Goal: Task Accomplishment & Management: Complete application form

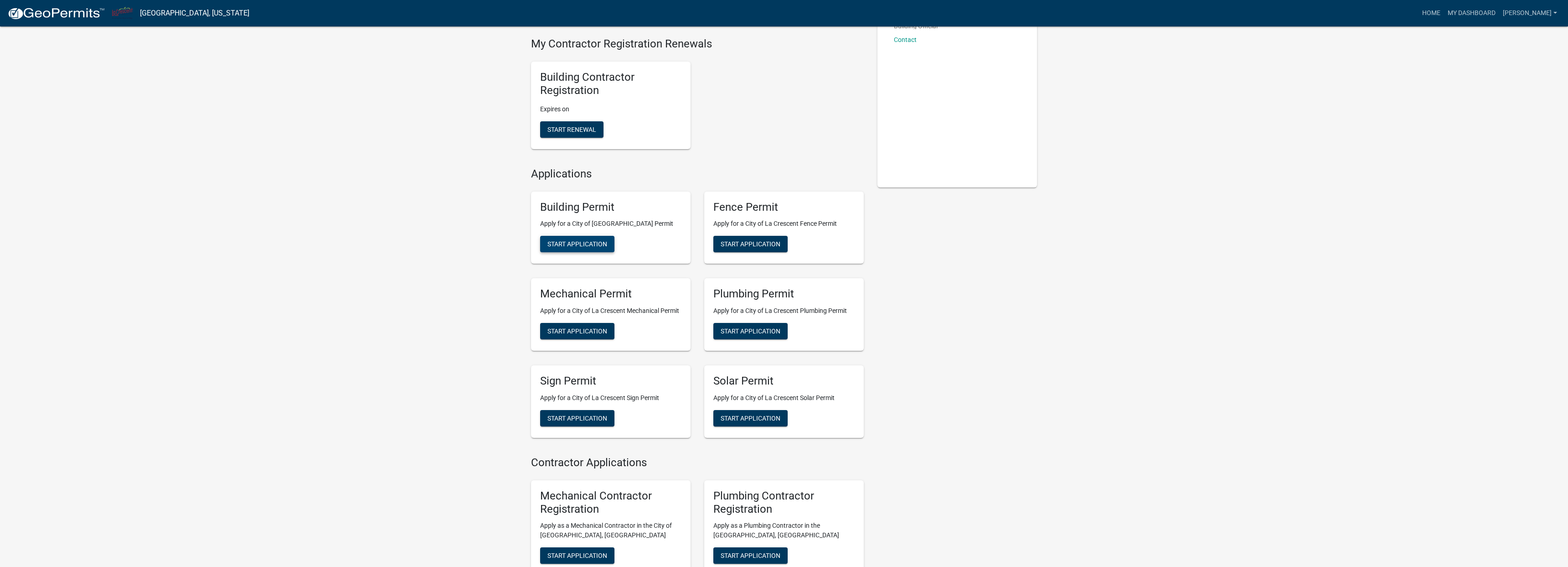
scroll to position [190, 0]
click at [580, 244] on span "Start Application" at bounding box center [577, 244] width 60 height 8
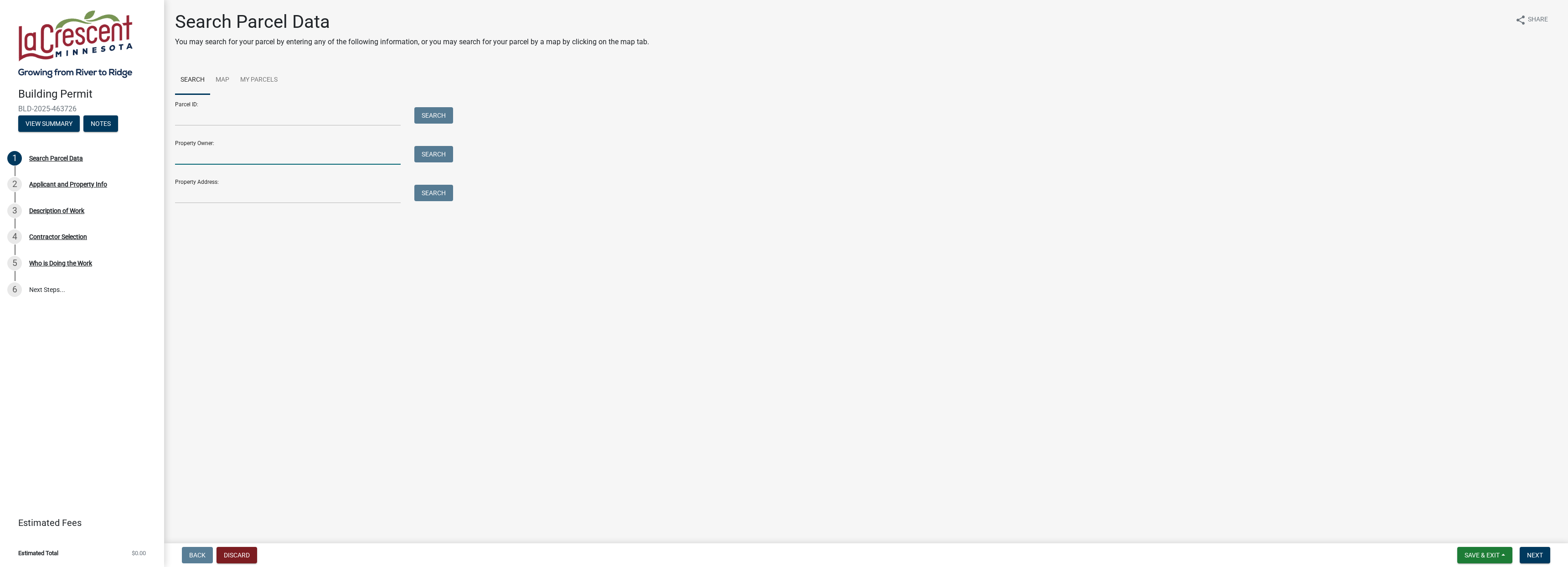
click at [275, 158] on input "Property Owner:" at bounding box center [288, 155] width 226 height 19
type input "[PERSON_NAME]"
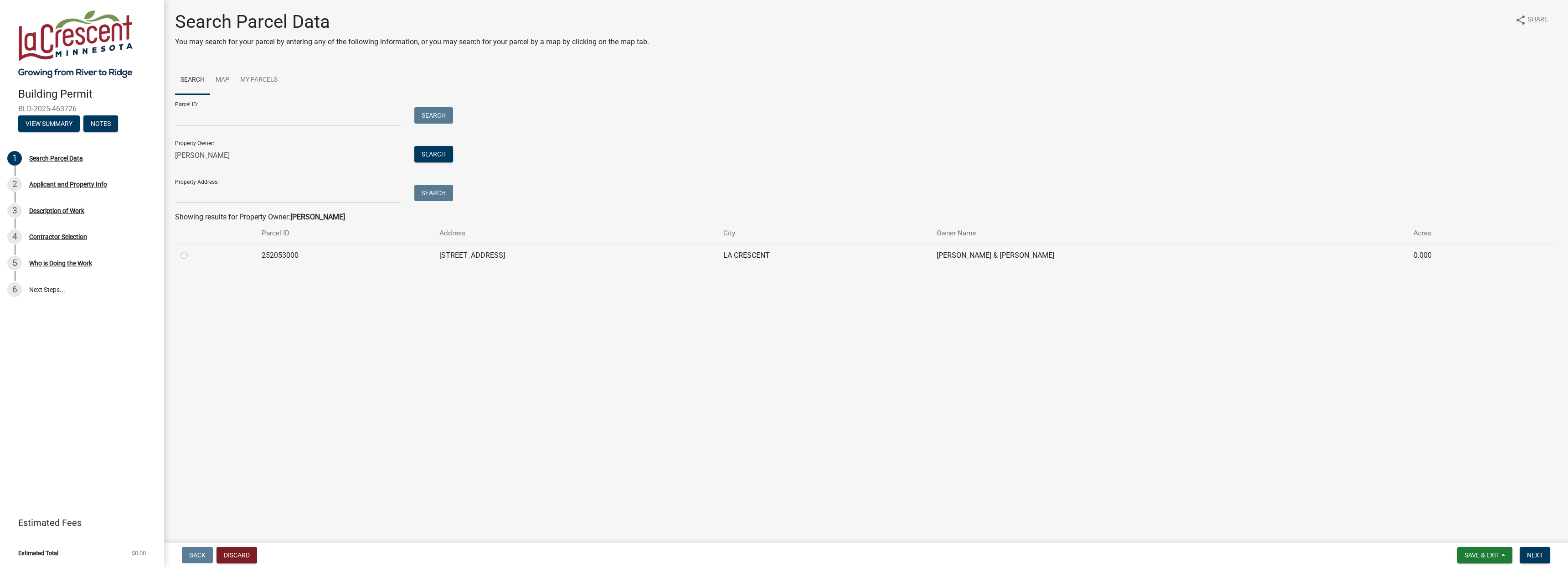
click at [192, 250] on label at bounding box center [192, 250] width 0 height 0
click at [192, 254] on input "radio" at bounding box center [194, 253] width 6 height 6
radio input "true"
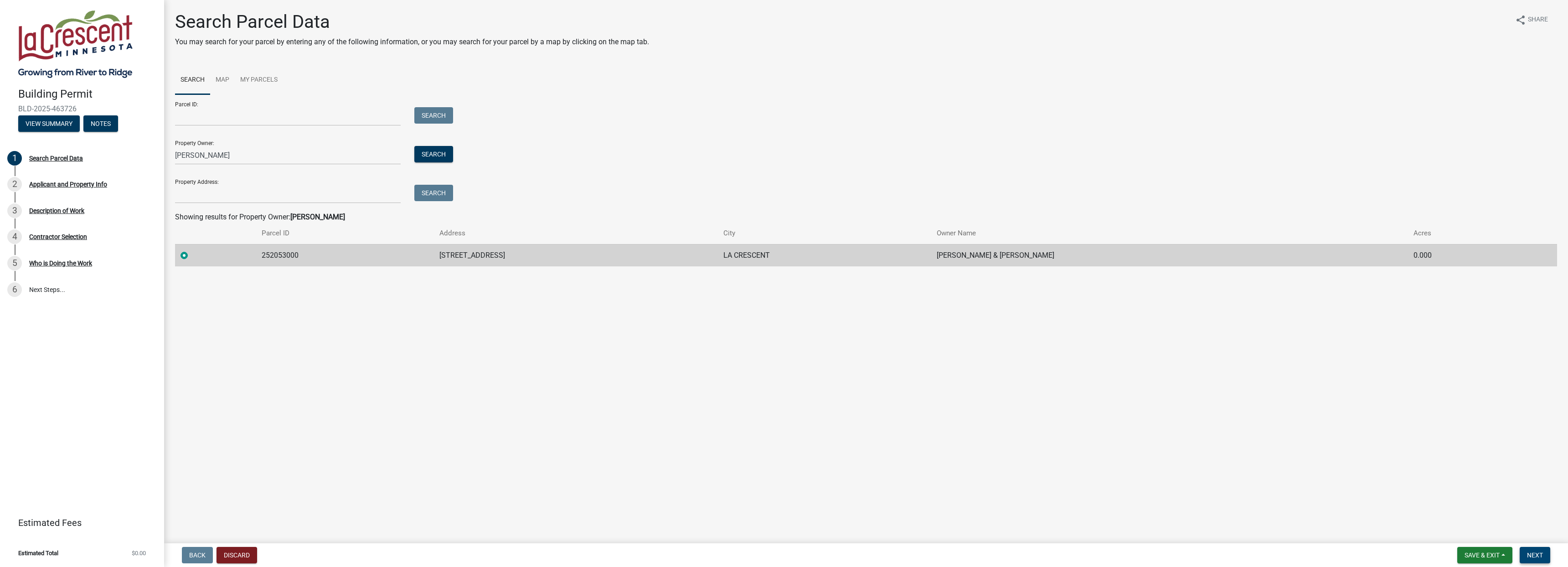
click at [1530, 557] on span "Next" at bounding box center [1535, 555] width 16 height 8
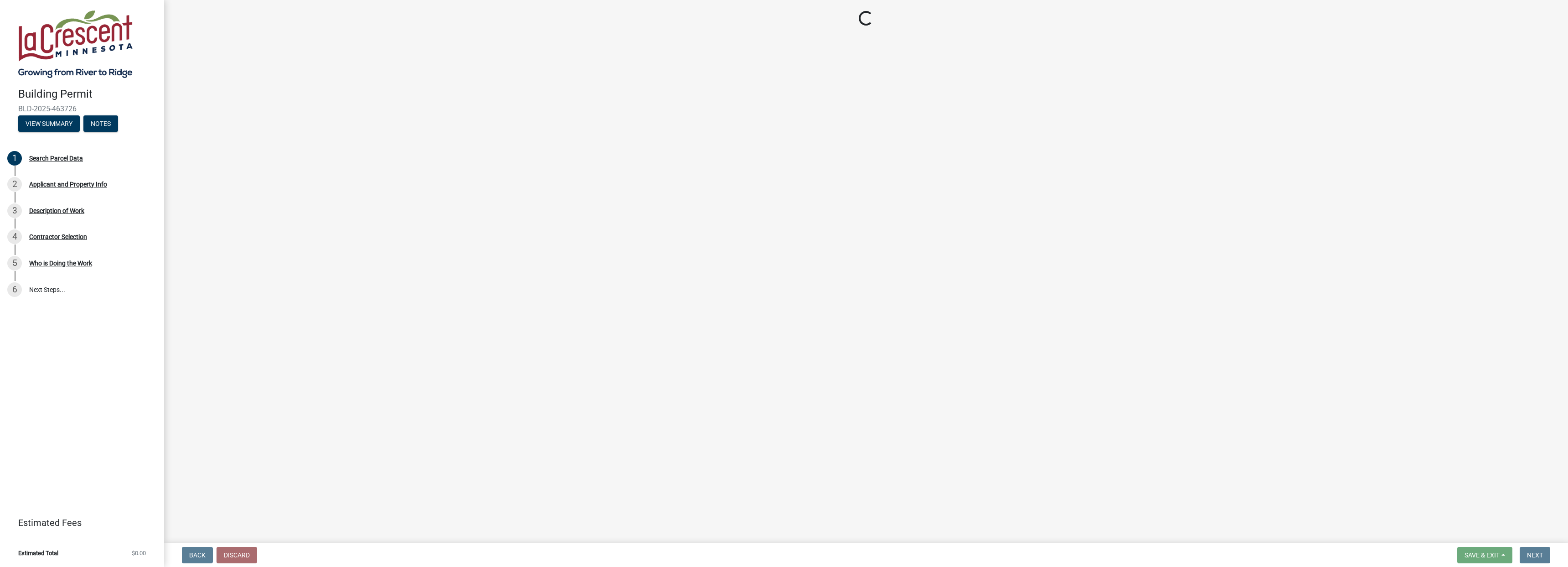
select select "e838c9e2-1e6e-4405-bddc-a3335cd38b08"
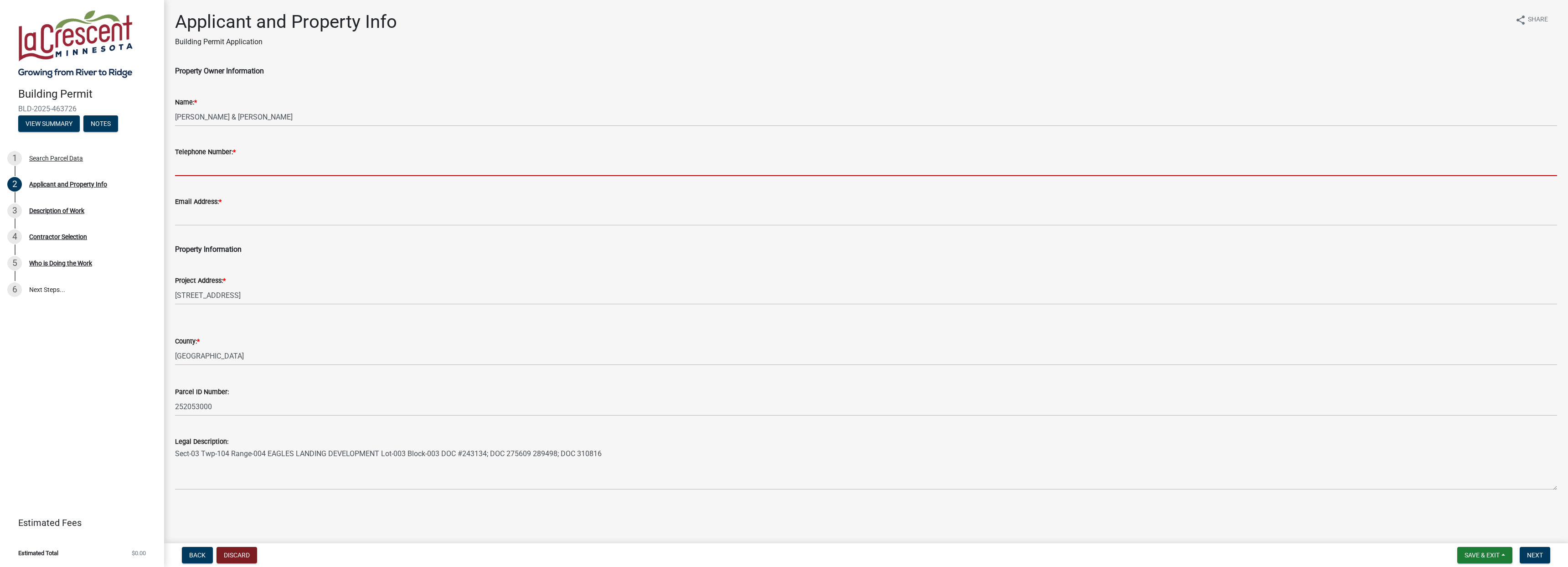
click at [295, 170] on input "Telephone Number: *" at bounding box center [866, 167] width 1382 height 19
paste input "[PHONE_NUMBER]"
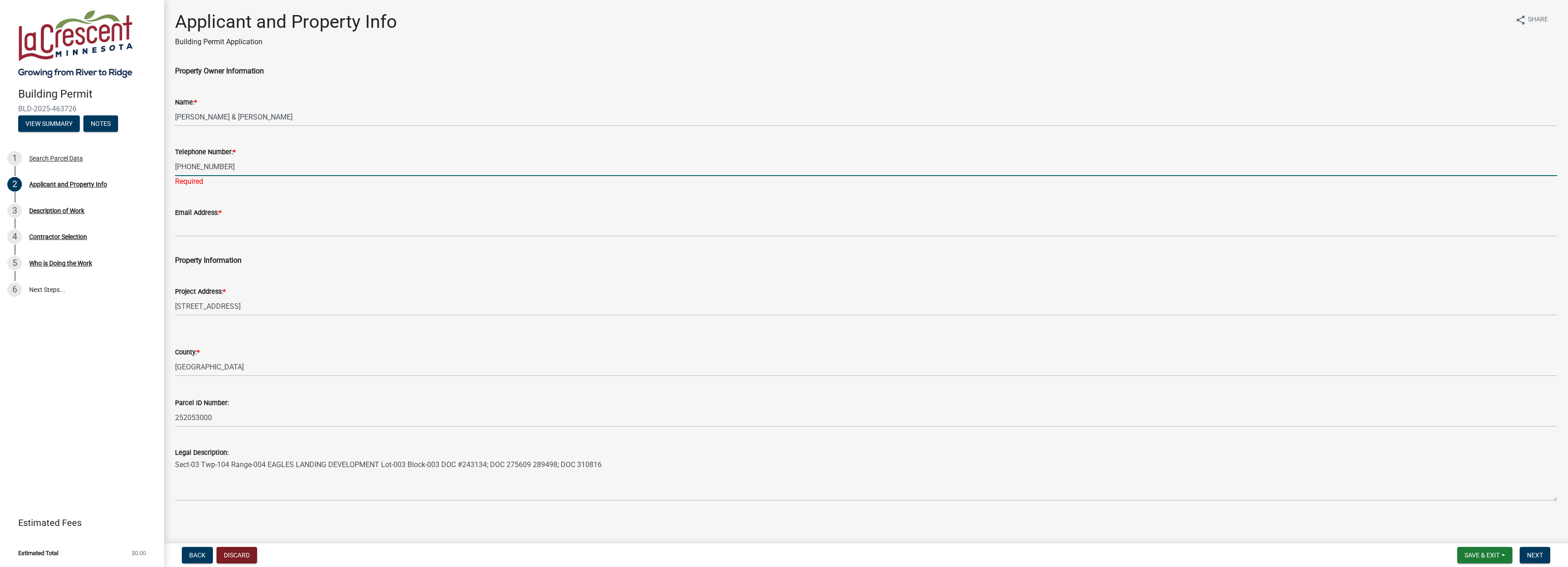
type input "[PHONE_NUMBER]"
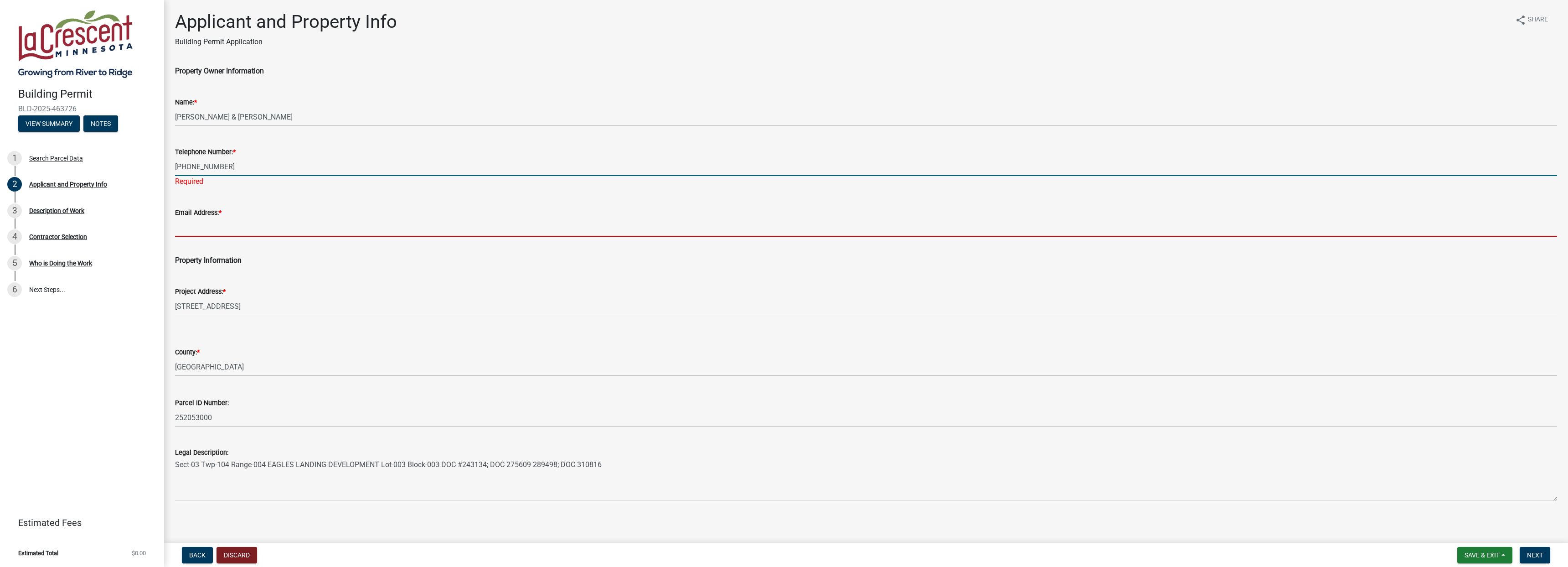
click at [228, 226] on wm-data-entity-input "Email Address: *" at bounding box center [866, 219] width 1382 height 50
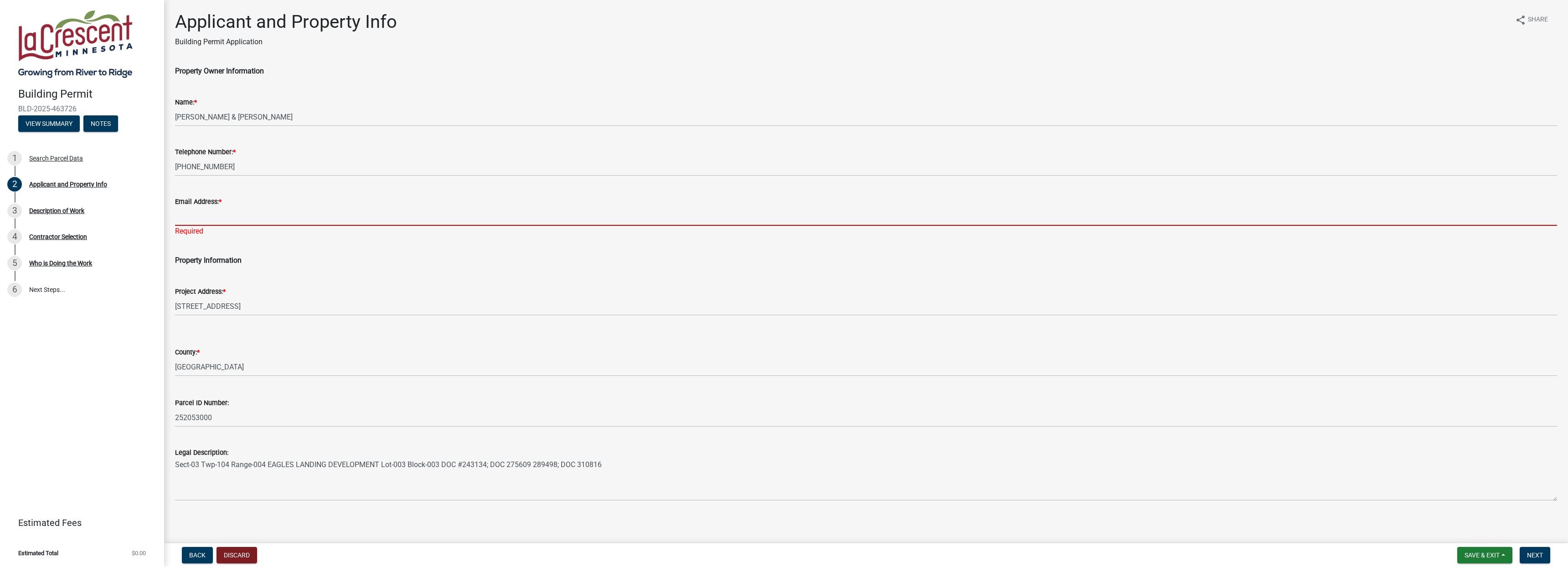
paste input "[EMAIL_ADDRESS][DOMAIN_NAME]"
type input "[EMAIL_ADDRESS][DOMAIN_NAME]"
click at [305, 304] on input "[STREET_ADDRESS]" at bounding box center [866, 295] width 1382 height 19
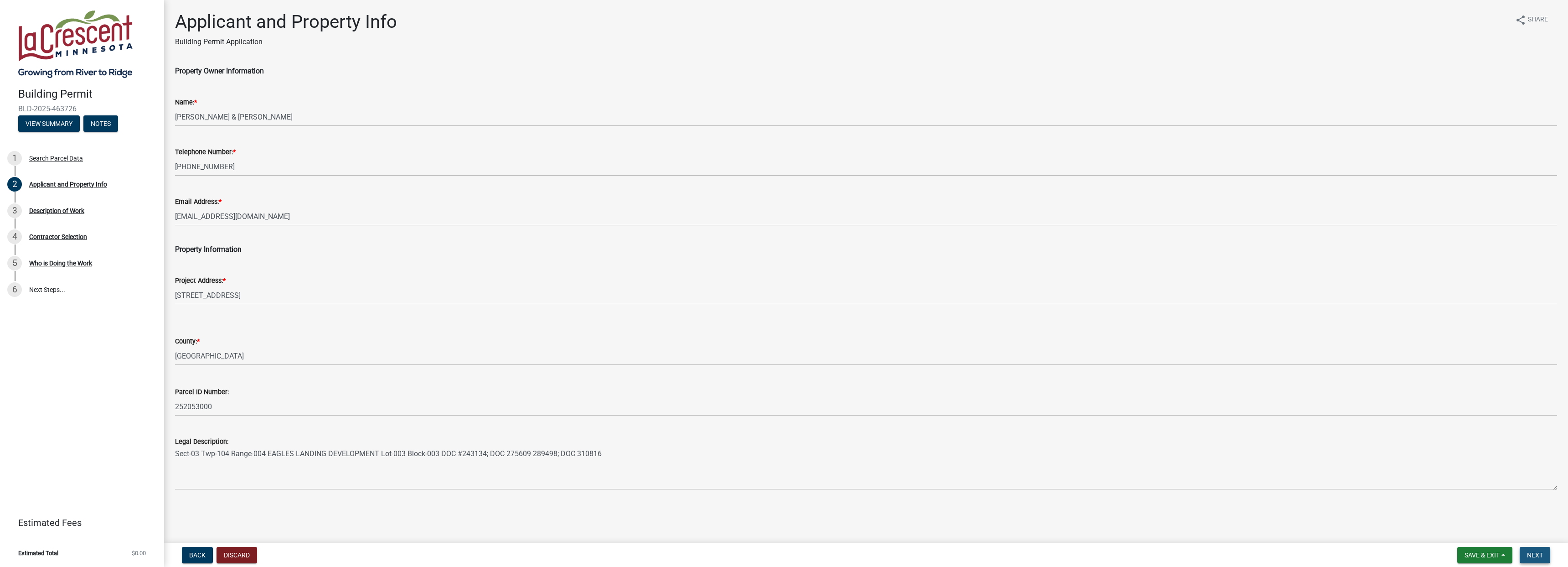
click at [1540, 556] on span "Next" at bounding box center [1535, 555] width 16 height 8
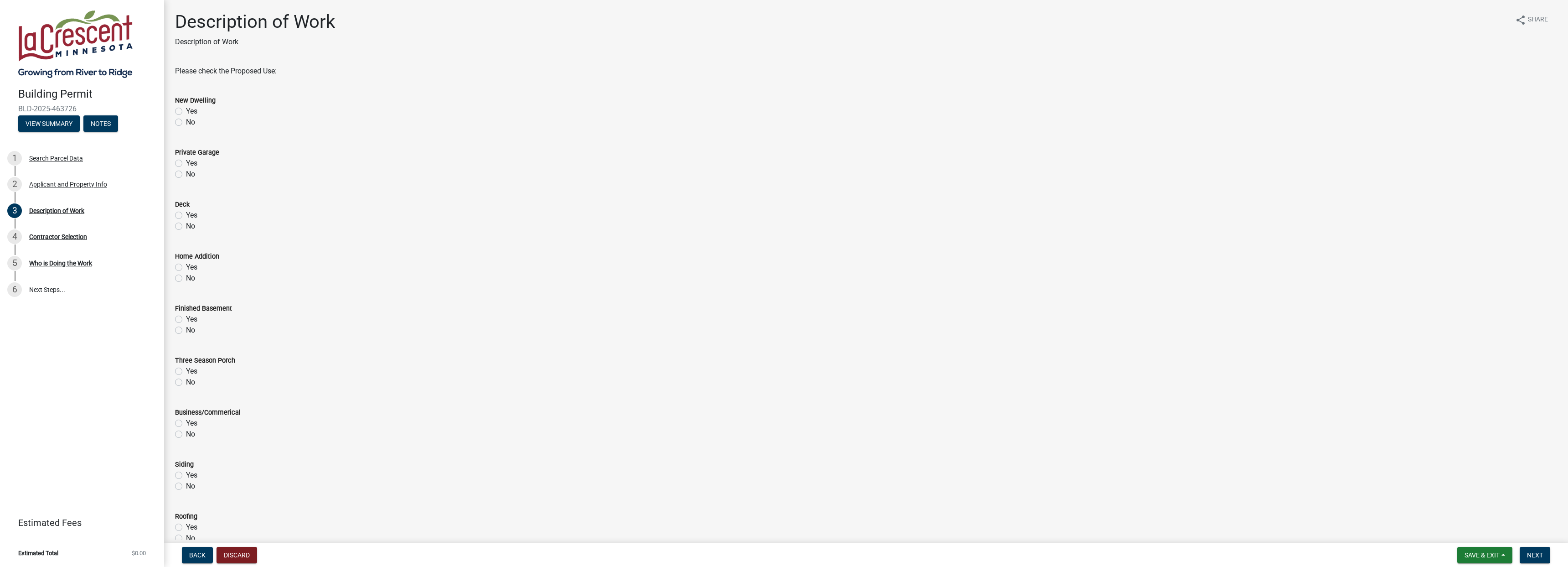
click at [186, 123] on label "No" at bounding box center [190, 122] width 9 height 11
click at [186, 123] on input "No" at bounding box center [189, 119] width 6 height 6
radio input "true"
click at [186, 177] on label "No" at bounding box center [190, 173] width 9 height 11
click at [186, 175] on input "No" at bounding box center [189, 171] width 6 height 6
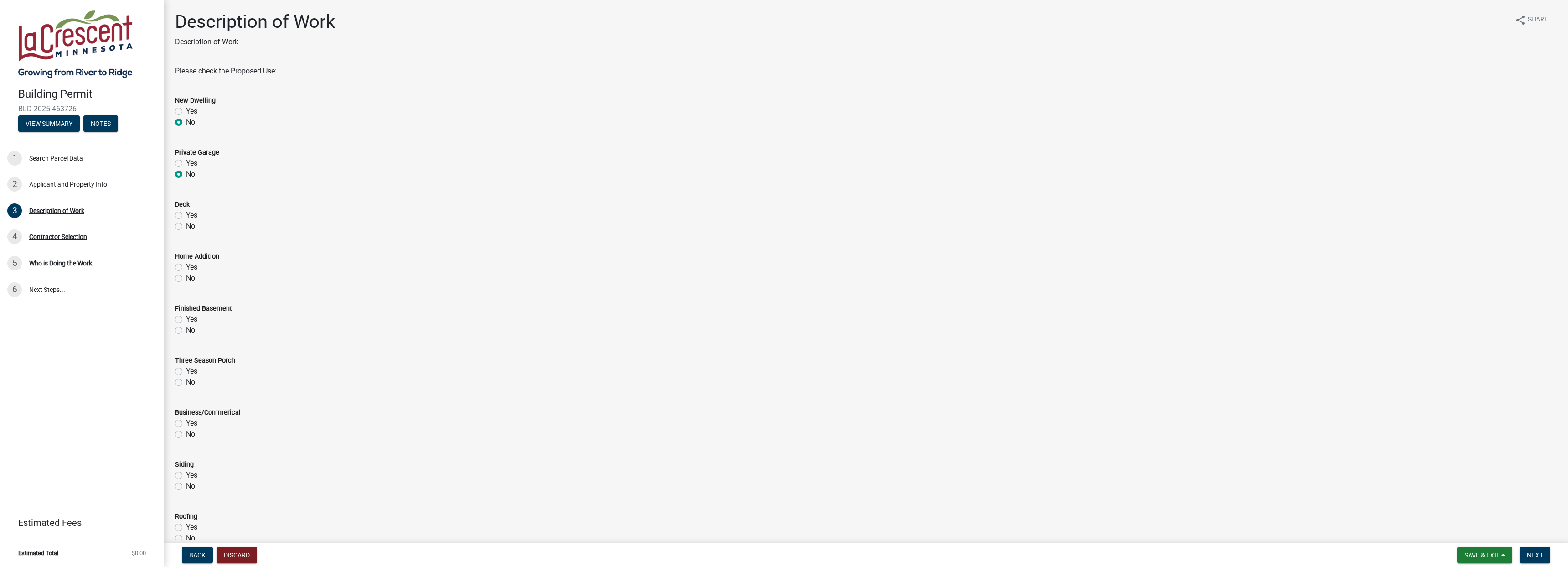
radio input "true"
click at [180, 230] on div "No" at bounding box center [866, 226] width 1382 height 11
drag, startPoint x: 180, startPoint y: 228, endPoint x: 180, endPoint y: 237, distance: 9.0
click at [186, 228] on label "No" at bounding box center [190, 226] width 9 height 11
click at [186, 227] on input "No" at bounding box center [189, 223] width 6 height 6
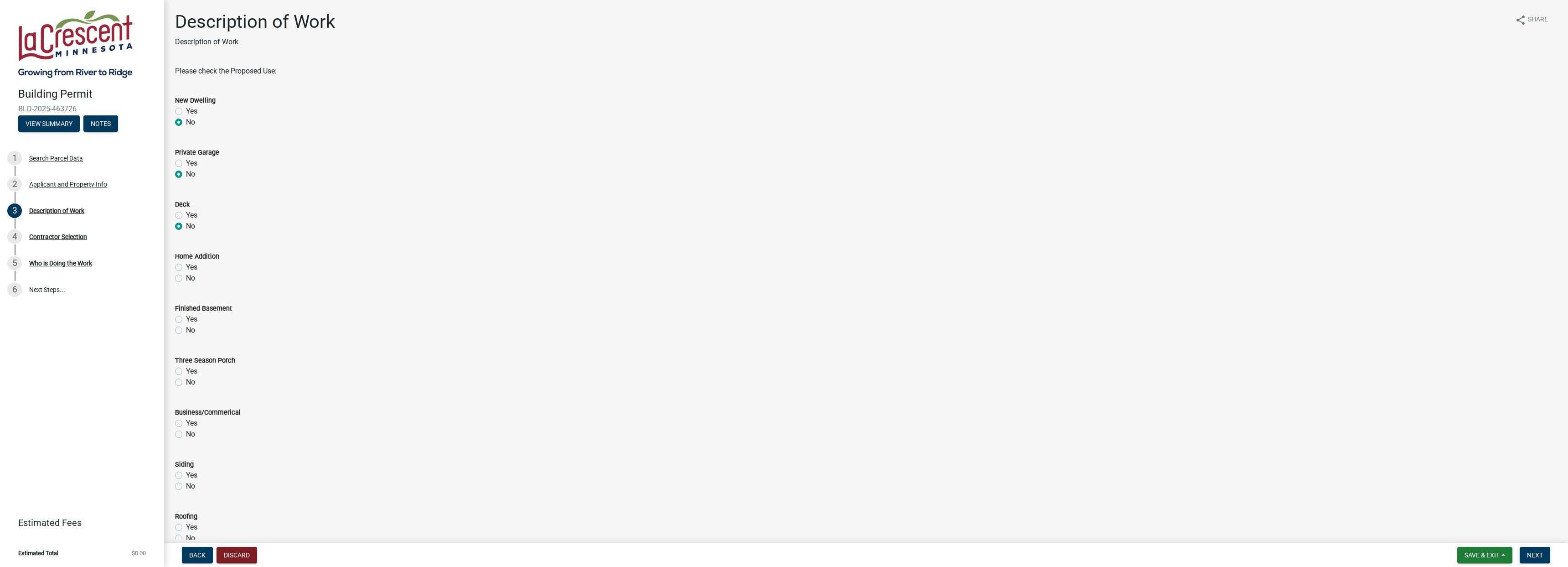
radio input "true"
click at [186, 278] on label "No" at bounding box center [190, 278] width 9 height 11
click at [186, 278] on input "No" at bounding box center [189, 275] width 6 height 6
radio input "true"
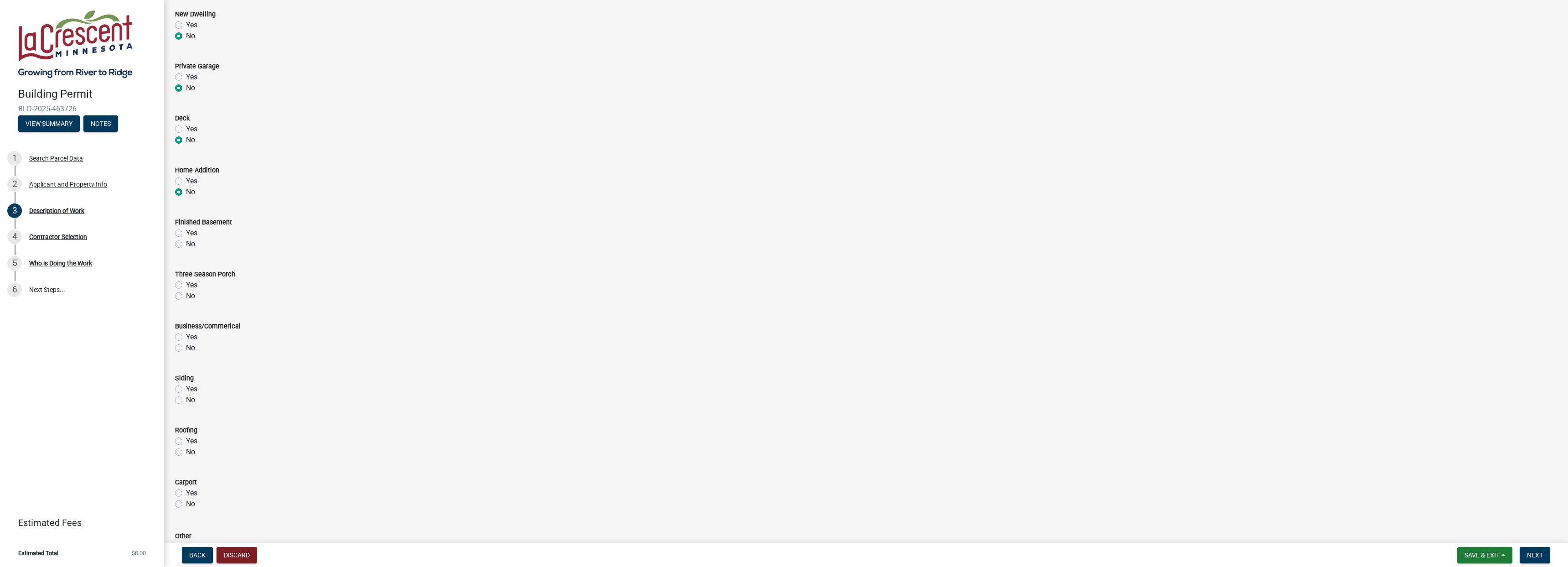
scroll to position [92, 0]
click at [186, 236] on label "No" at bounding box center [190, 237] width 9 height 11
click at [186, 236] on input "No" at bounding box center [189, 234] width 6 height 6
radio input "true"
click at [186, 290] on label "No" at bounding box center [190, 289] width 9 height 11
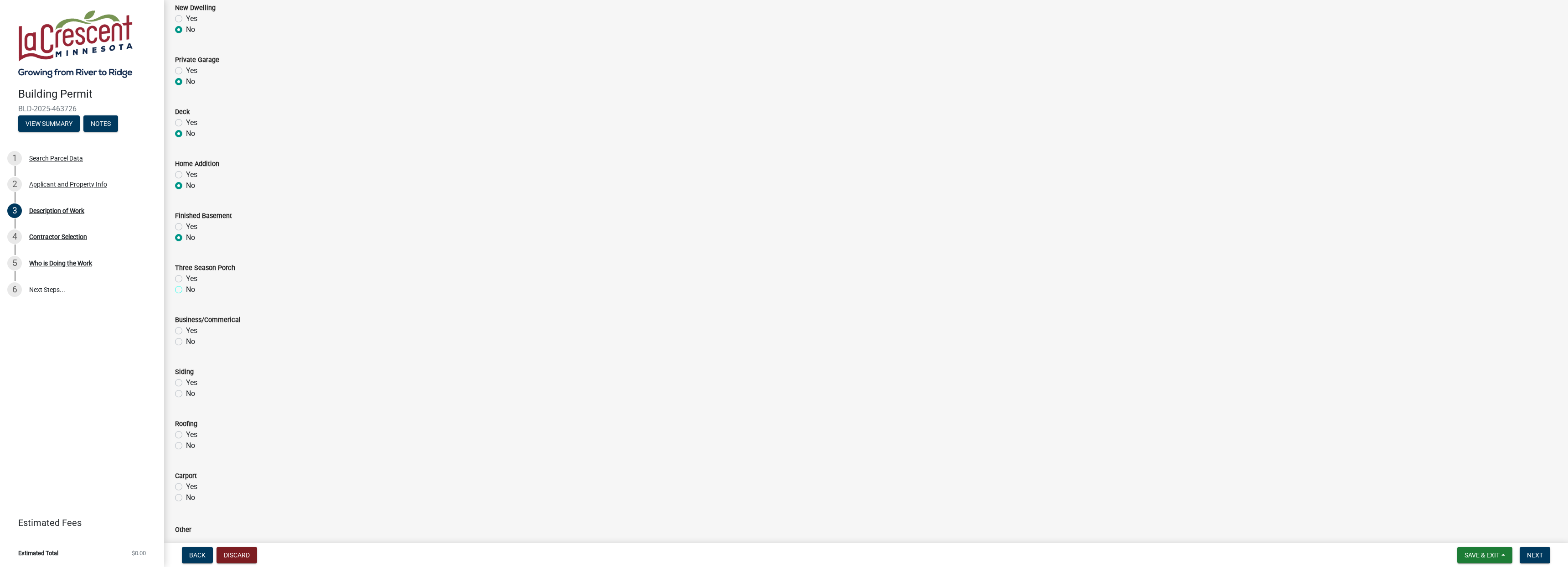
click at [186, 290] on input "No" at bounding box center [189, 287] width 6 height 6
radio input "true"
click at [186, 343] on label "No" at bounding box center [190, 341] width 9 height 11
click at [186, 342] on input "No" at bounding box center [189, 339] width 6 height 6
radio input "true"
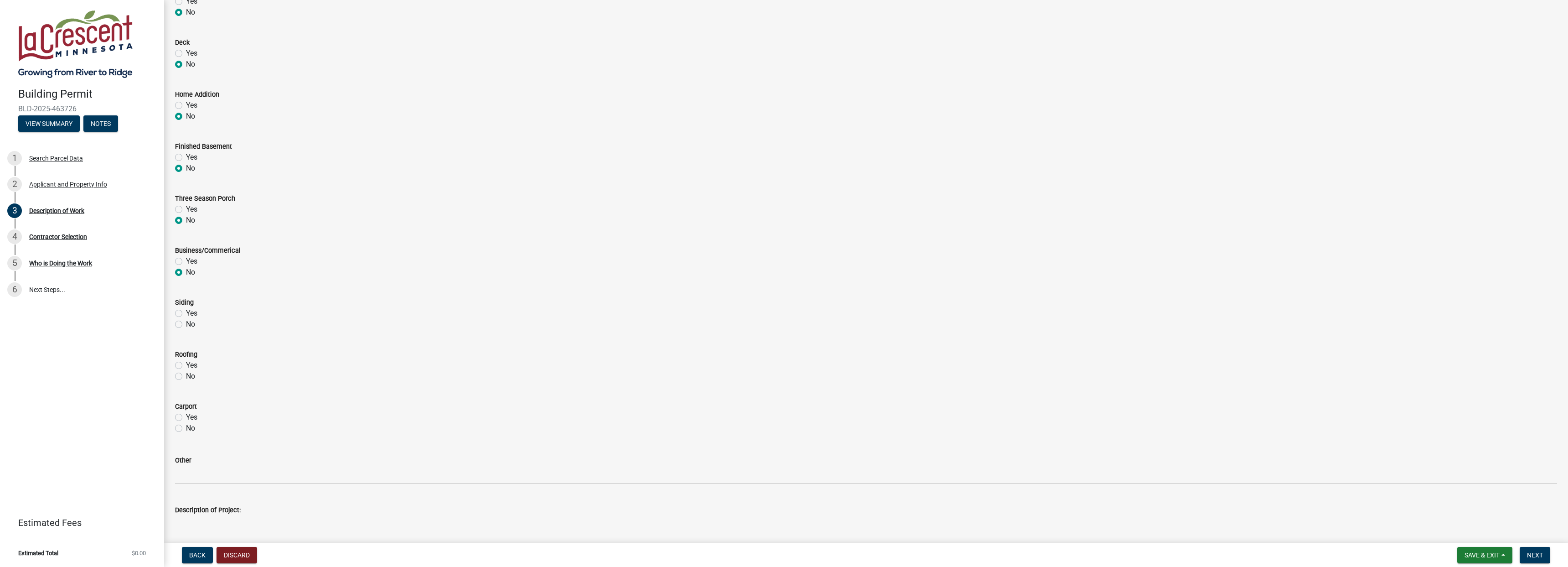
scroll to position [163, 0]
click at [186, 323] on label "No" at bounding box center [190, 322] width 9 height 11
click at [186, 323] on input "No" at bounding box center [189, 319] width 6 height 6
radio input "true"
click at [186, 363] on label "Yes" at bounding box center [192, 363] width 11 height 11
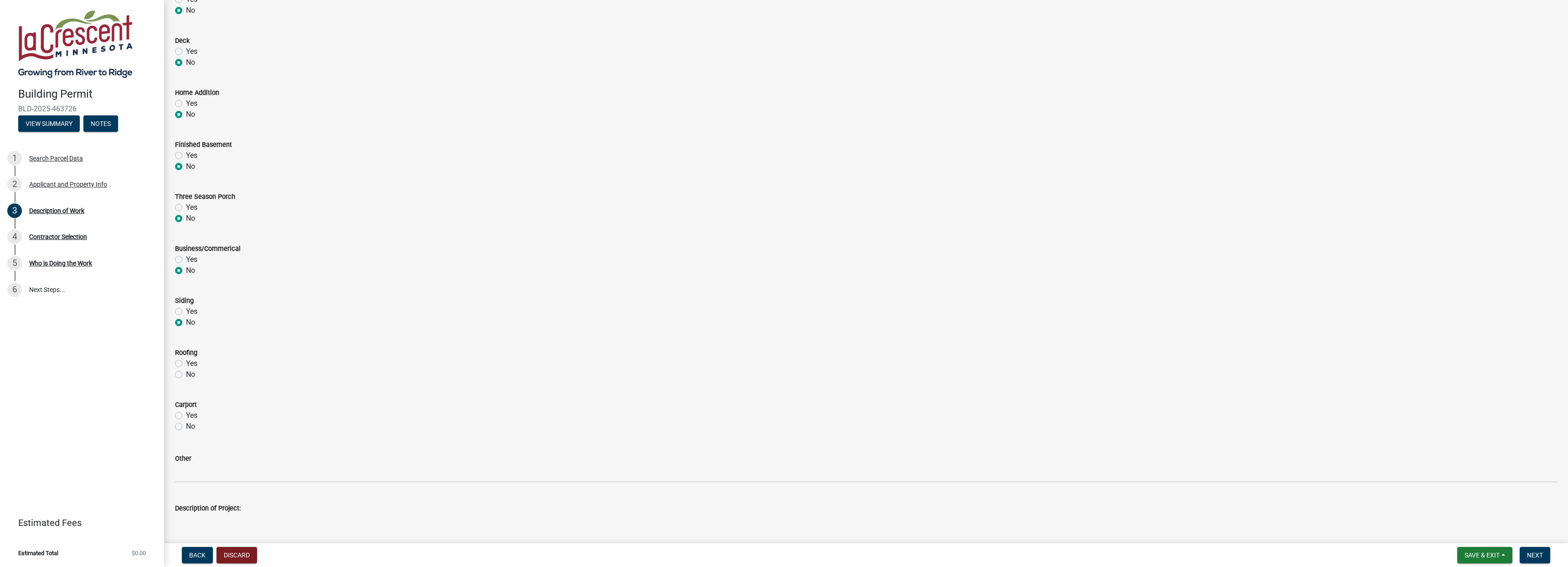
click at [186, 363] on input "Yes" at bounding box center [189, 360] width 6 height 6
radio input "true"
click at [186, 426] on label "No" at bounding box center [190, 426] width 9 height 11
click at [186, 426] on input "No" at bounding box center [189, 424] width 6 height 6
radio input "true"
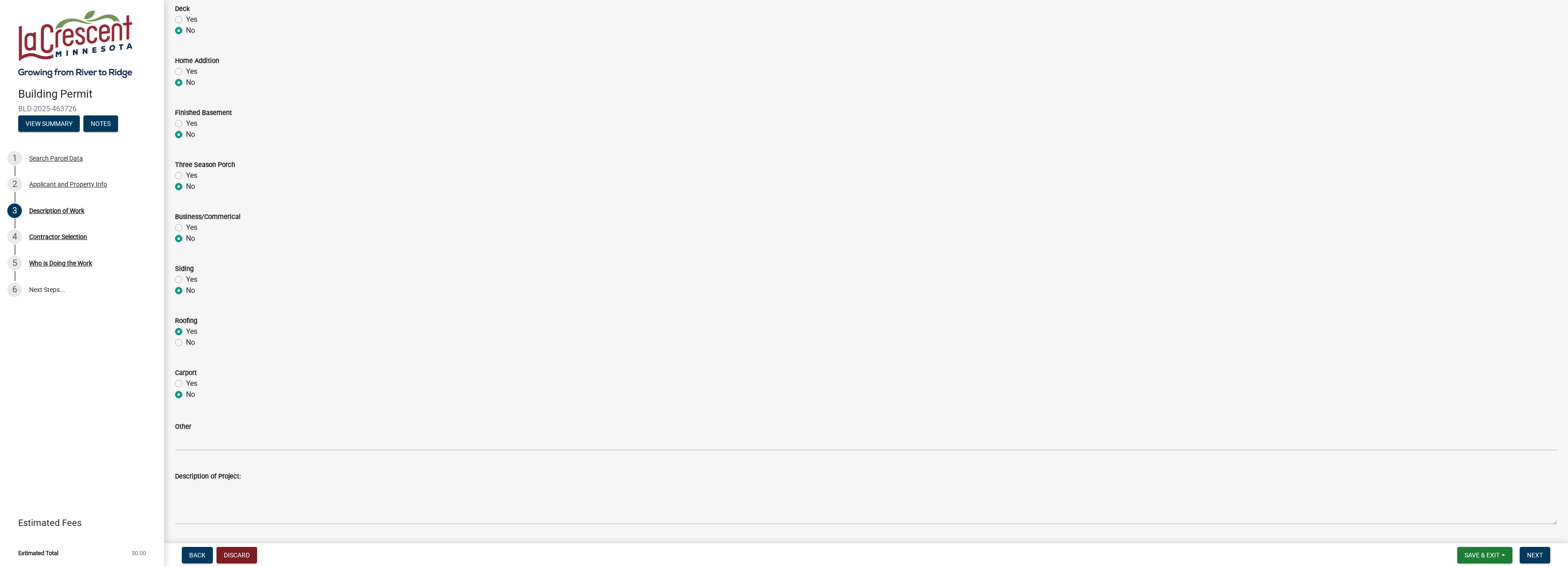
scroll to position [223, 0]
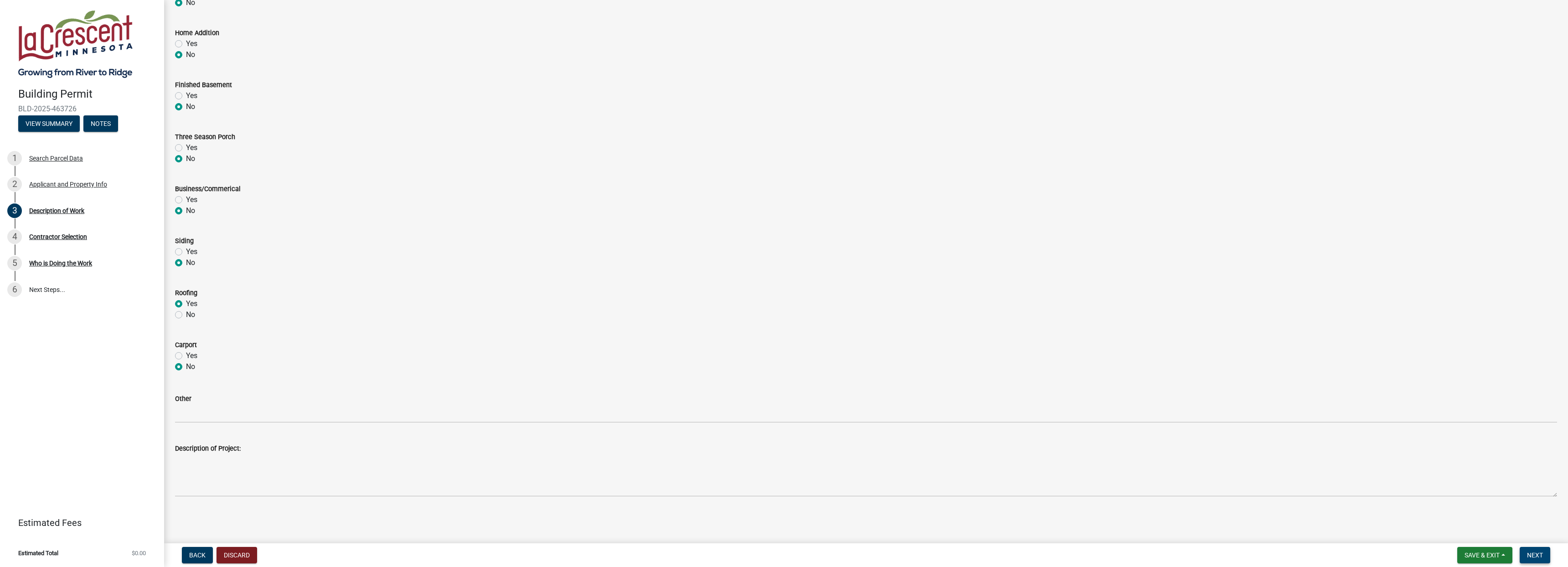
click at [1531, 554] on span "Next" at bounding box center [1535, 555] width 16 height 8
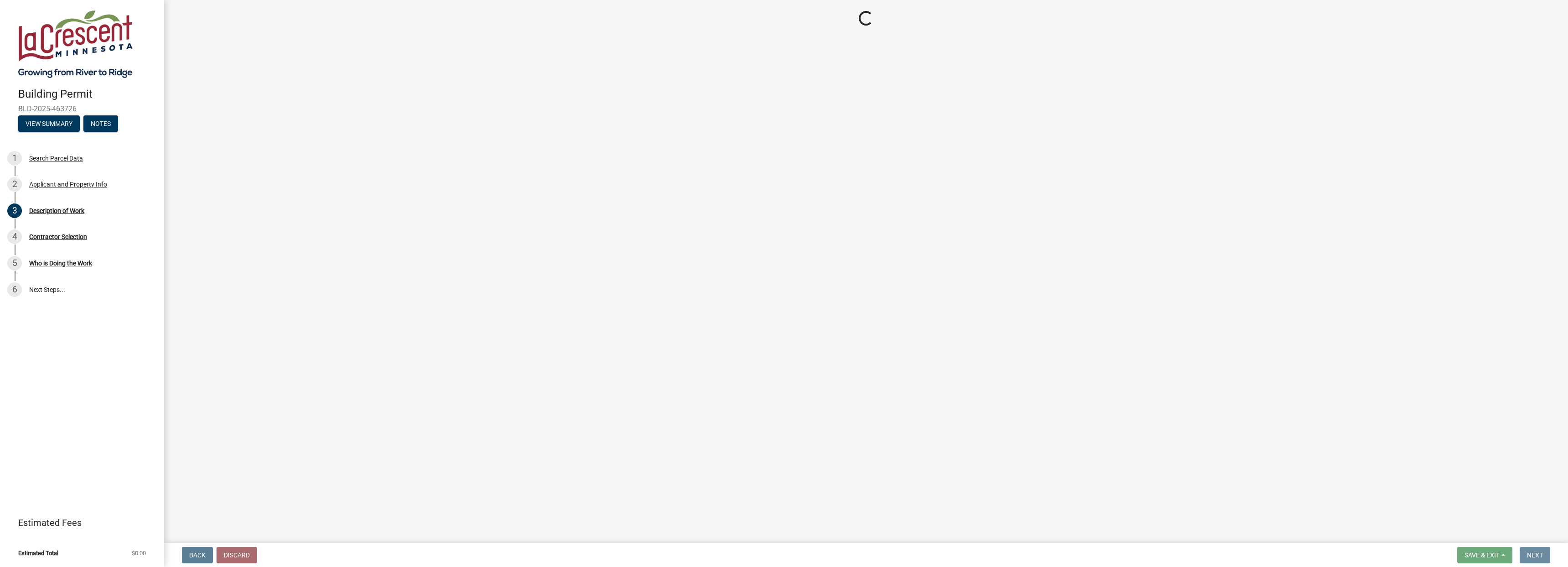
scroll to position [0, 0]
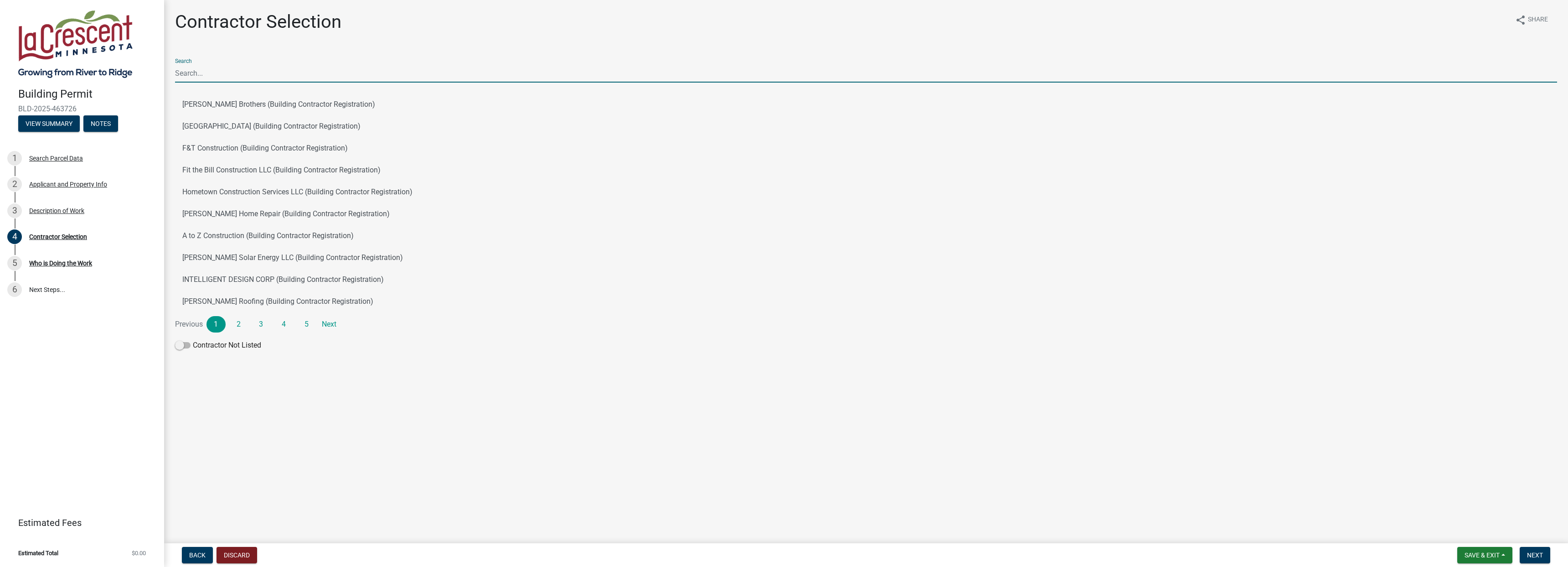
click at [241, 75] on input "Search" at bounding box center [866, 74] width 1382 height 19
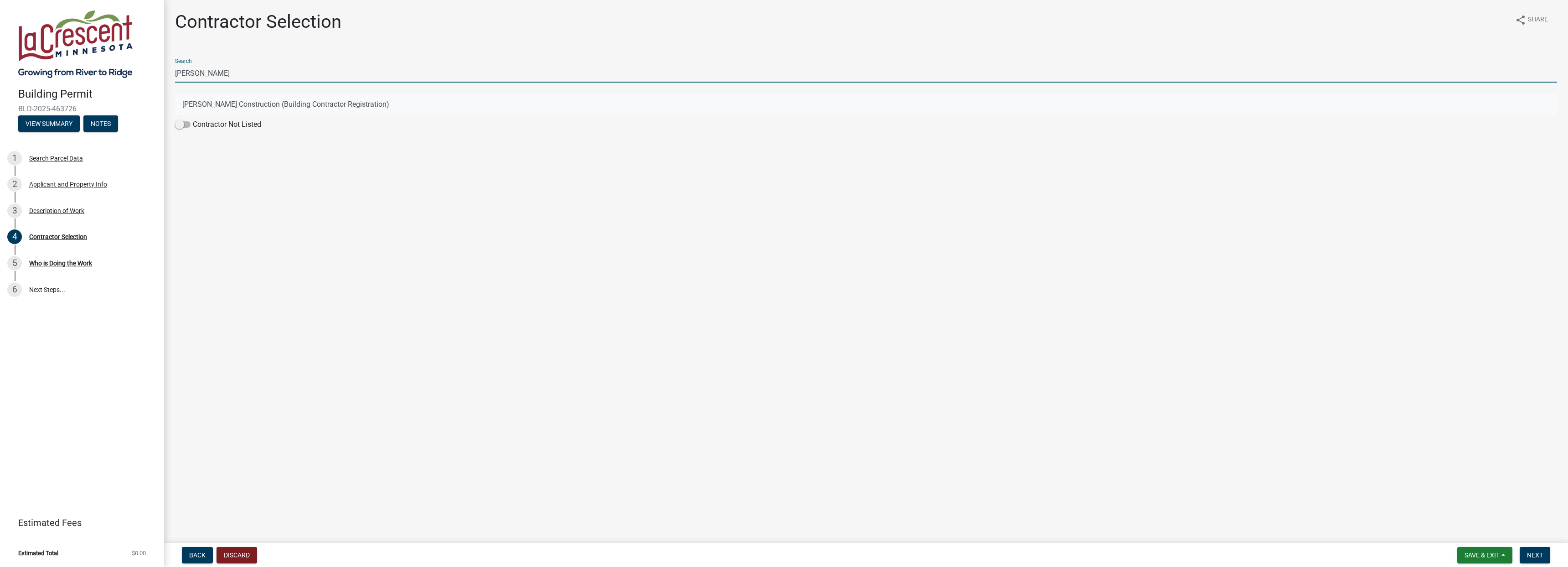
type input "[PERSON_NAME]"
click at [208, 106] on button "[PERSON_NAME] Construction (Building Contractor Registration)" at bounding box center [866, 104] width 1382 height 22
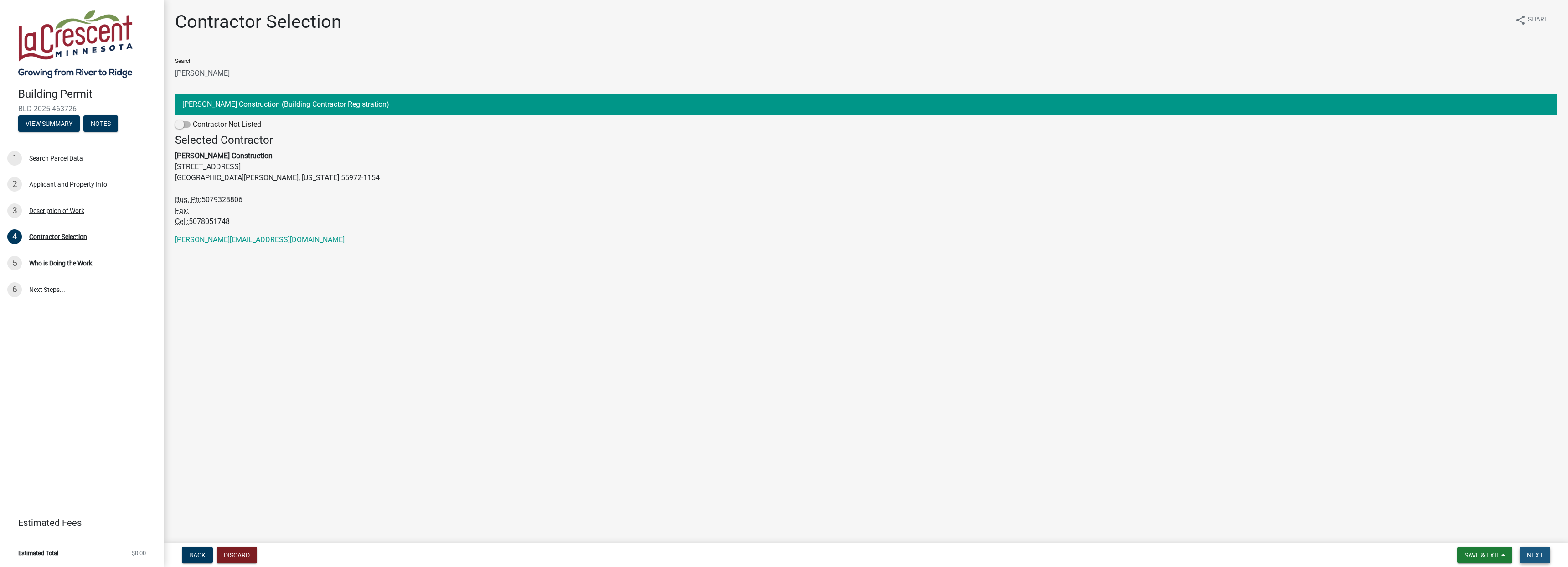
click at [1535, 555] on span "Next" at bounding box center [1535, 555] width 16 height 8
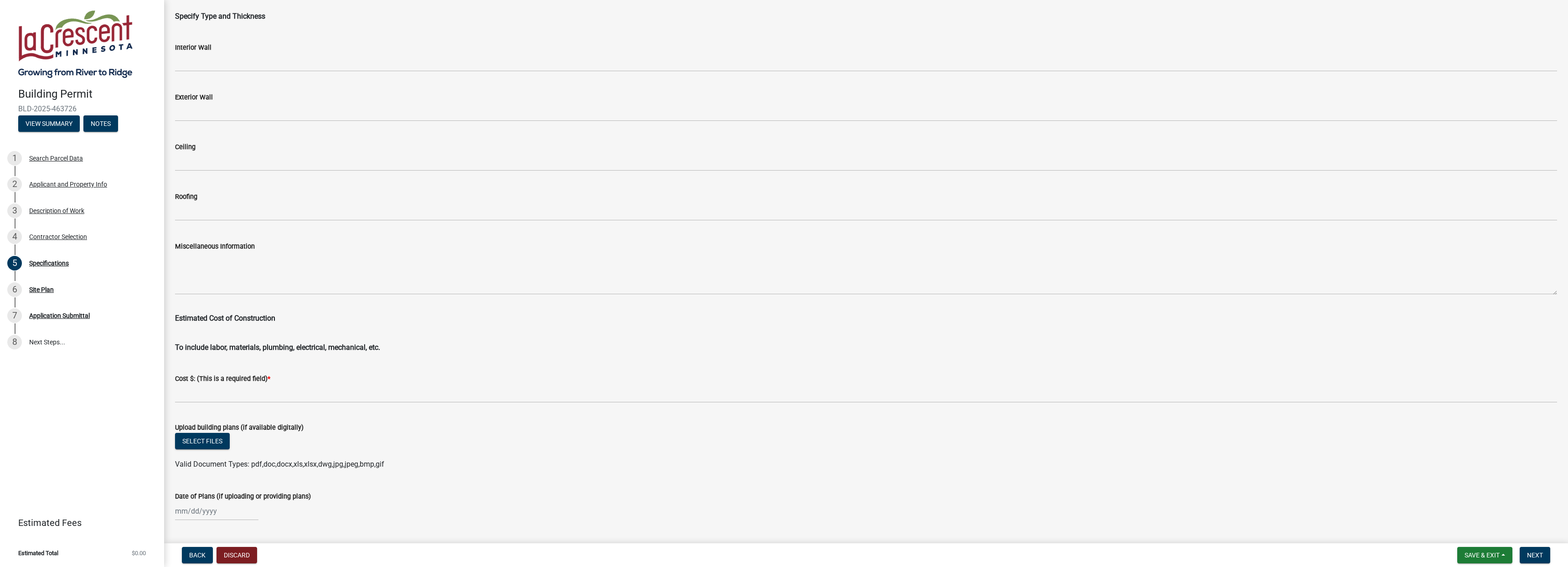
scroll to position [1328, 0]
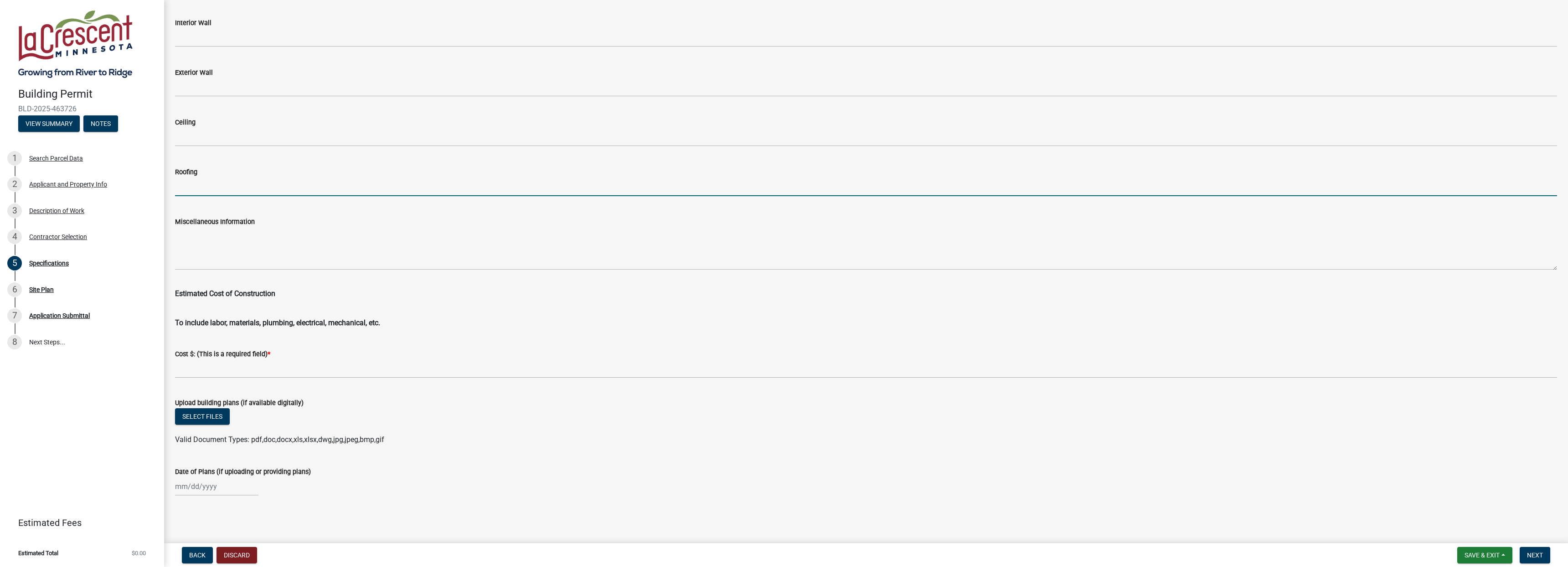
click at [259, 185] on input "Roofing" at bounding box center [866, 187] width 1382 height 19
type input "CertainTeed Northgate Shingle with 50 Yr Warranty"
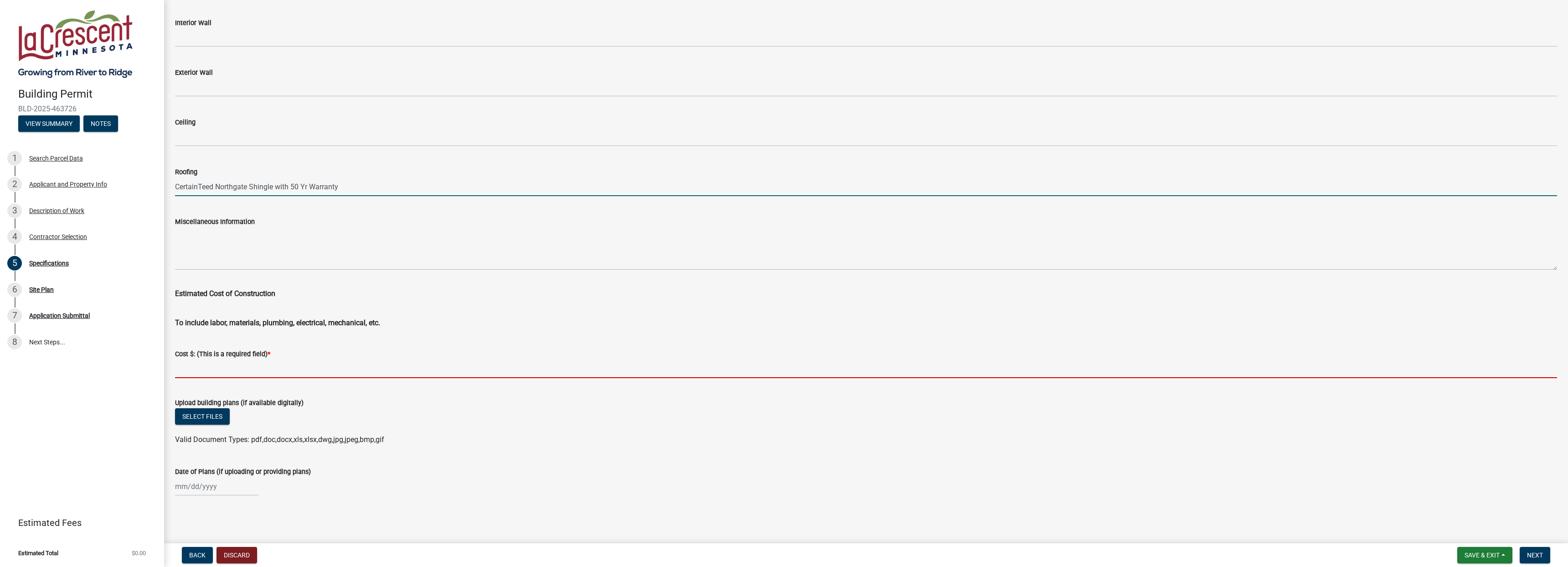
click at [270, 370] on input "text" at bounding box center [866, 369] width 1382 height 19
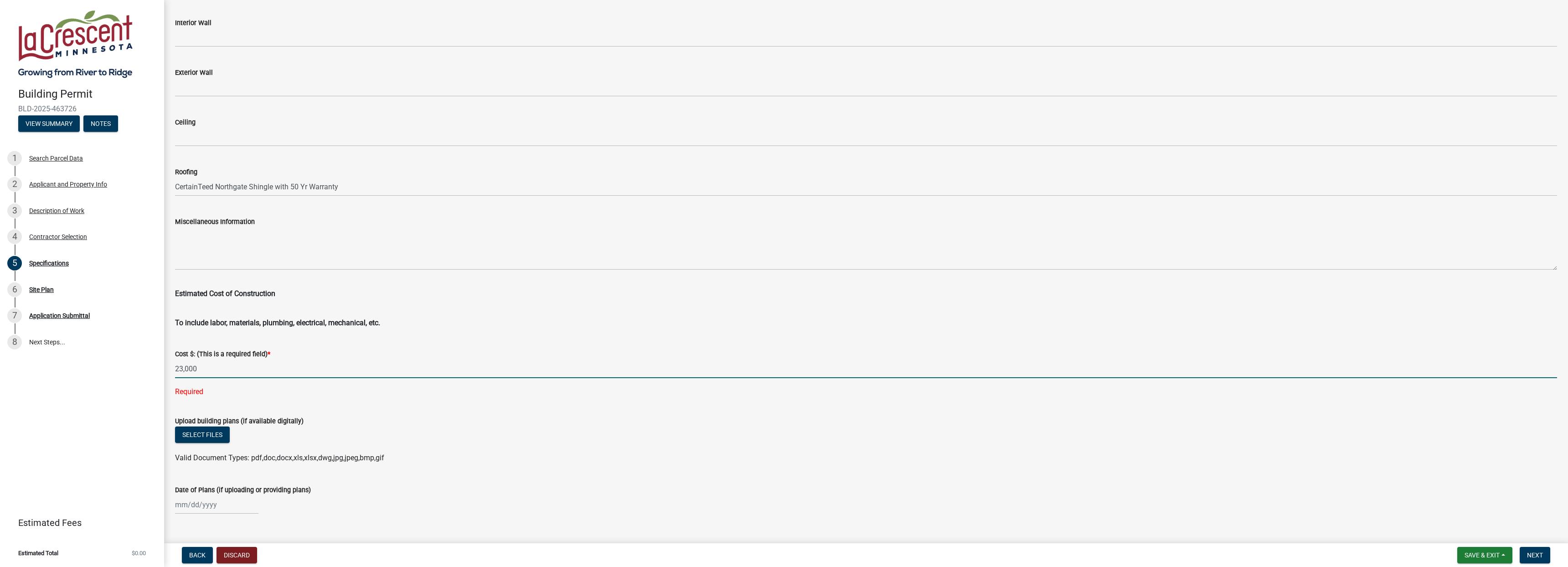
scroll to position [1346, 0]
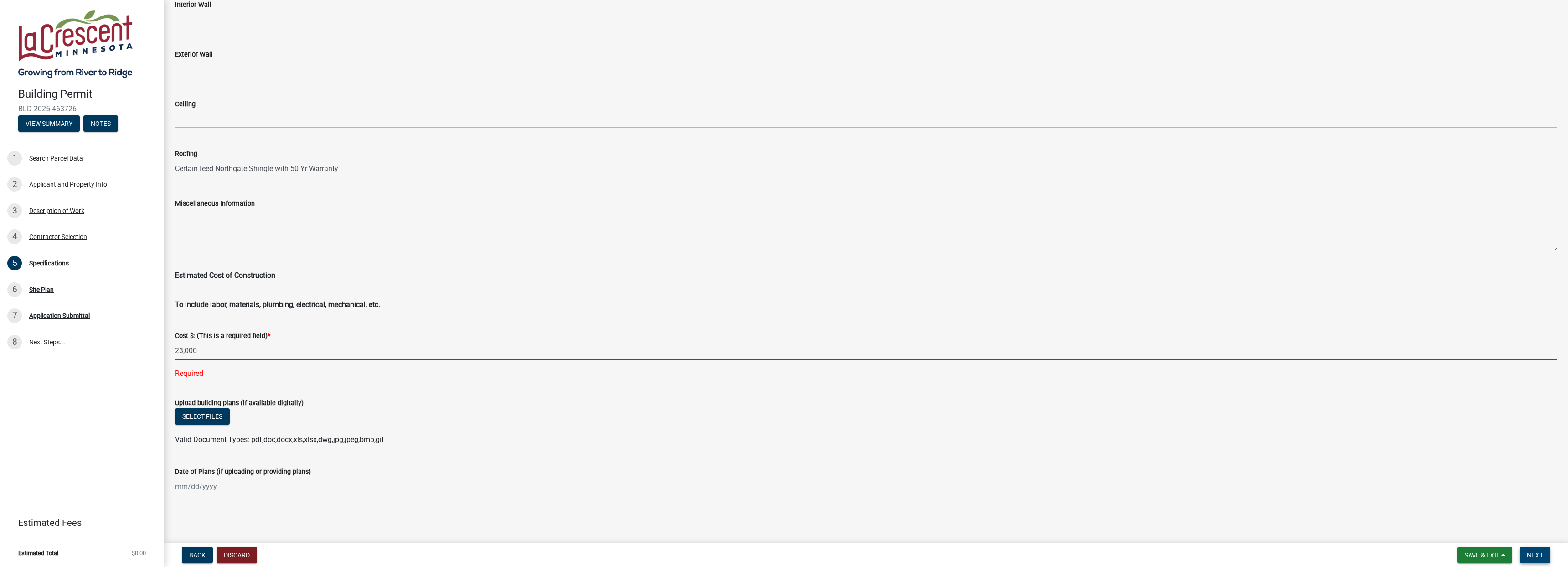
type input "23000"
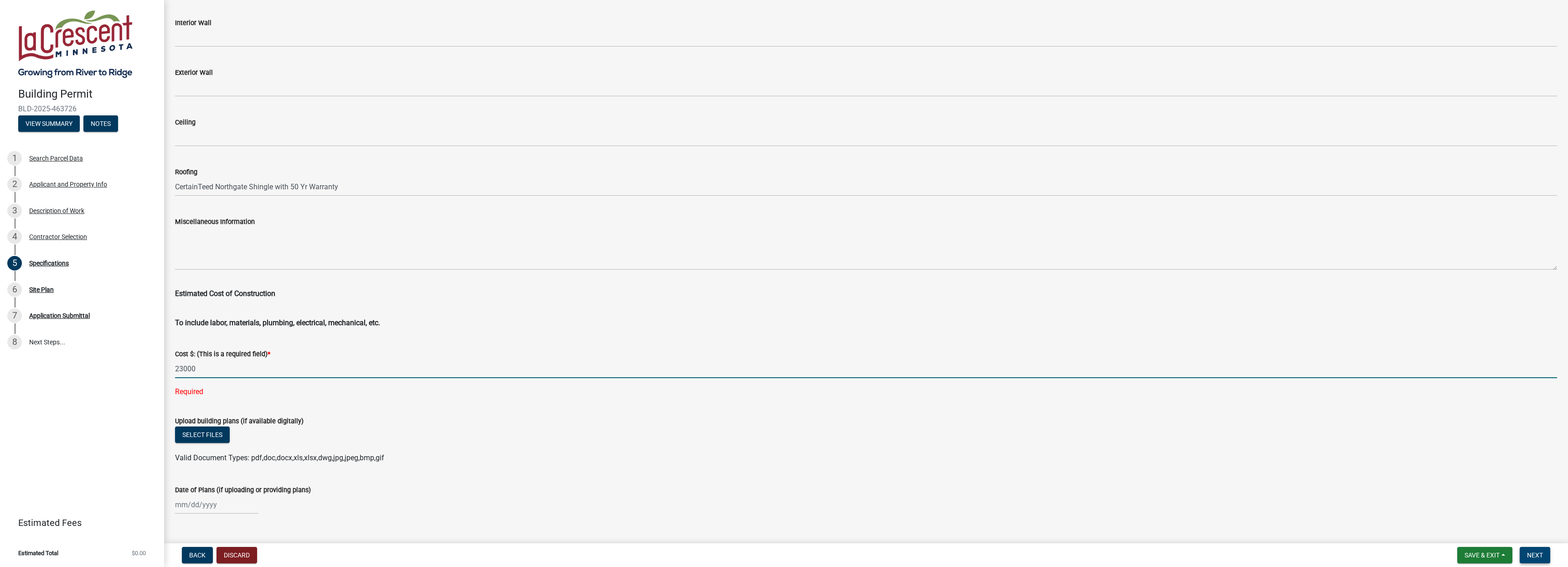
click at [1539, 562] on button "Next" at bounding box center [1535, 555] width 31 height 16
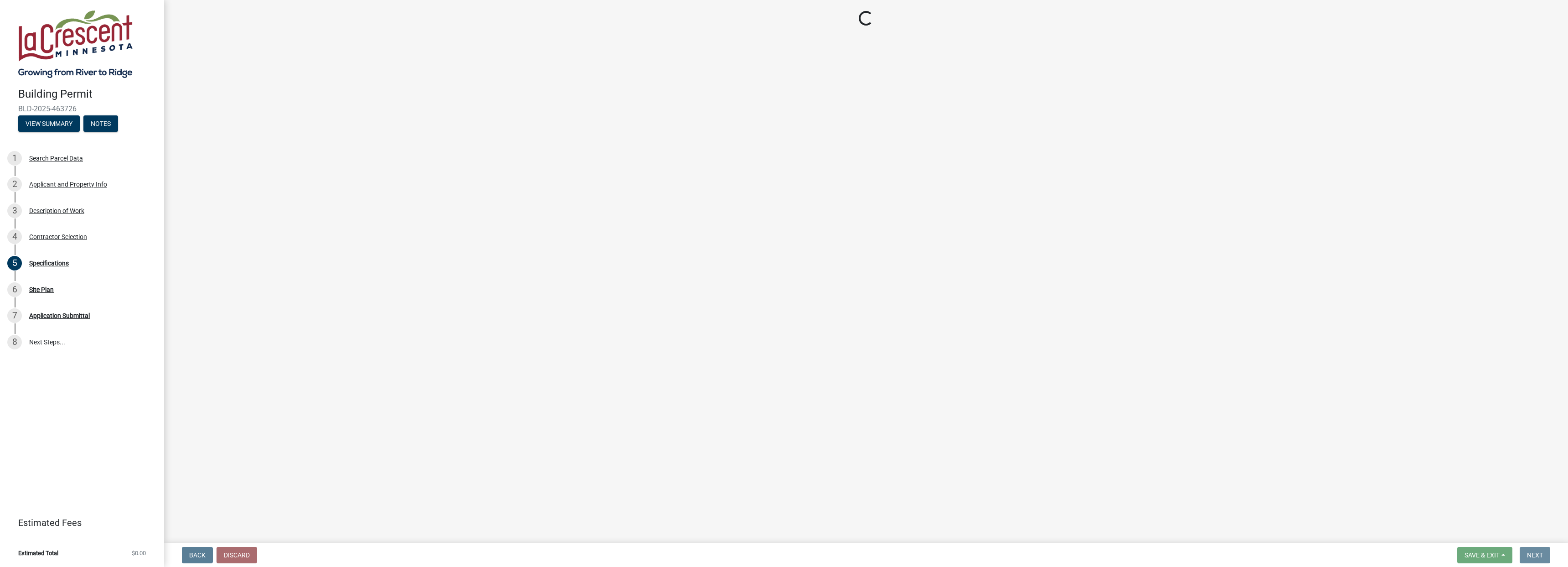
scroll to position [0, 0]
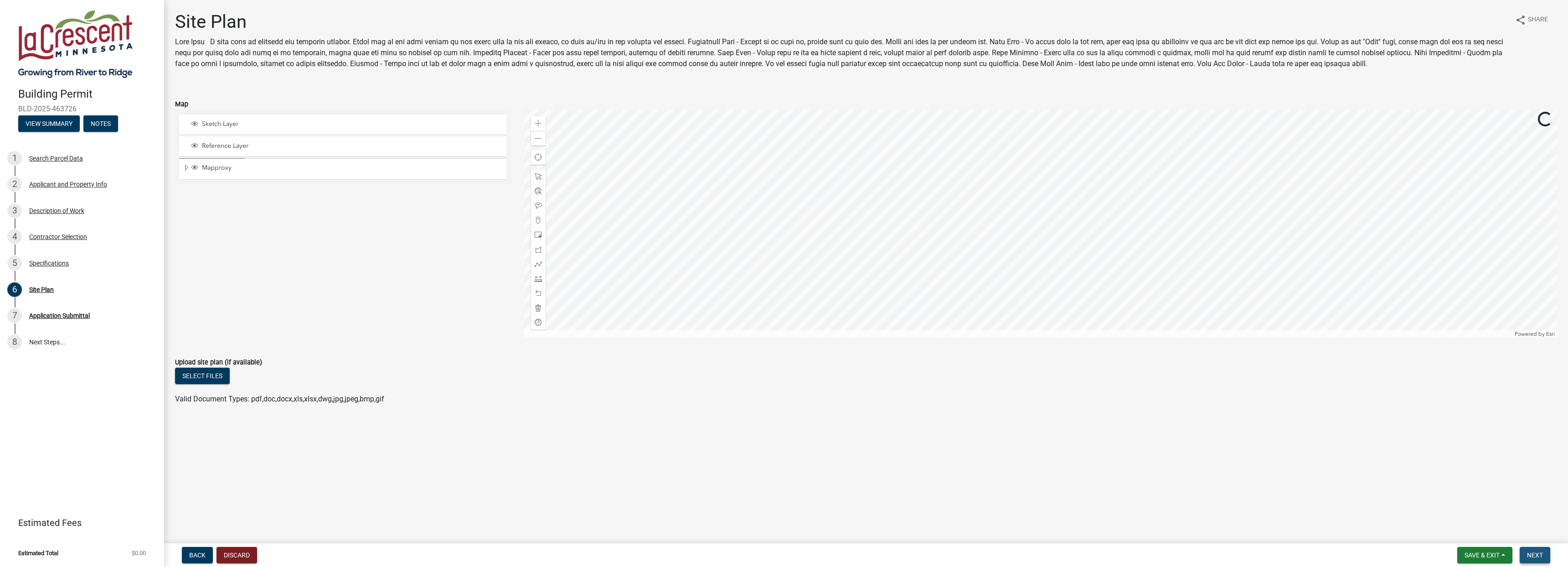
click at [1536, 556] on span "Next" at bounding box center [1535, 555] width 16 height 8
click at [1023, 227] on div at bounding box center [1041, 223] width 1033 height 228
click at [1007, 228] on div at bounding box center [1041, 223] width 1033 height 228
click at [537, 263] on span at bounding box center [539, 264] width 8 height 8
click at [1002, 220] on div at bounding box center [1041, 223] width 1033 height 228
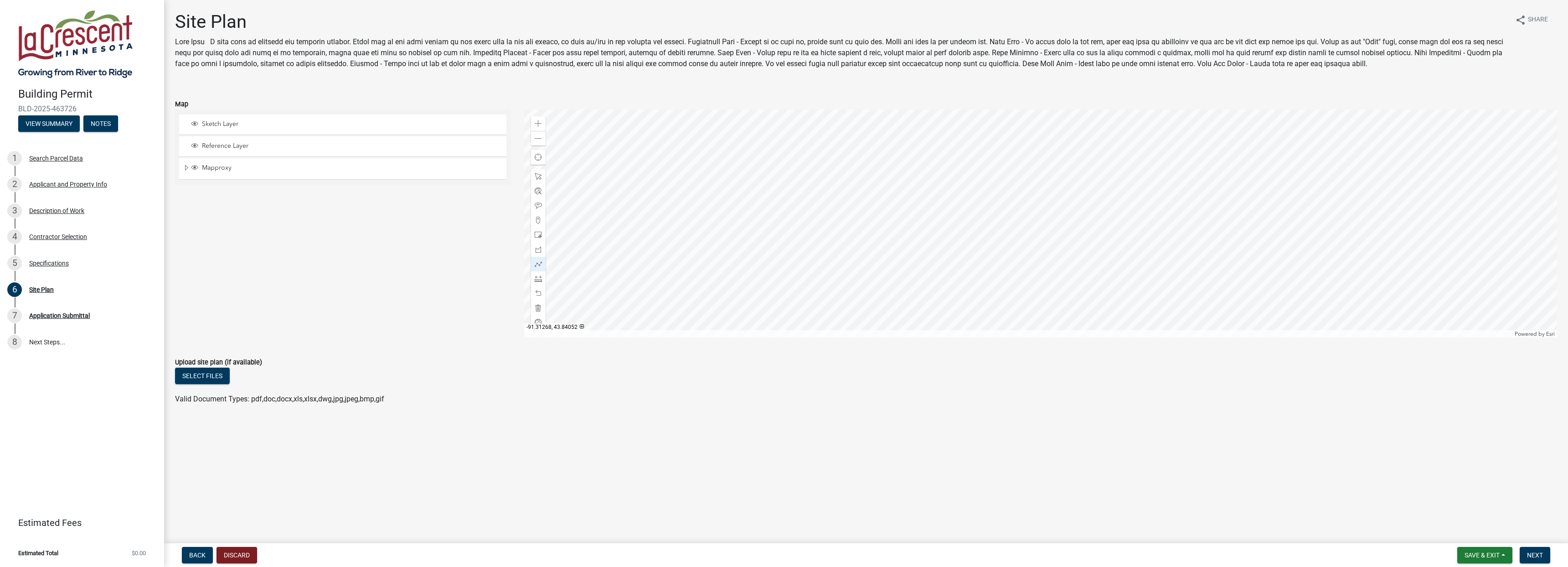
click at [1002, 251] on div at bounding box center [1041, 223] width 1033 height 228
click at [1019, 251] on div at bounding box center [1041, 223] width 1033 height 228
drag, startPoint x: 540, startPoint y: 262, endPoint x: 569, endPoint y: 260, distance: 29.1
click at [540, 262] on span at bounding box center [539, 264] width 8 height 8
click at [1019, 222] on div at bounding box center [1041, 223] width 1033 height 228
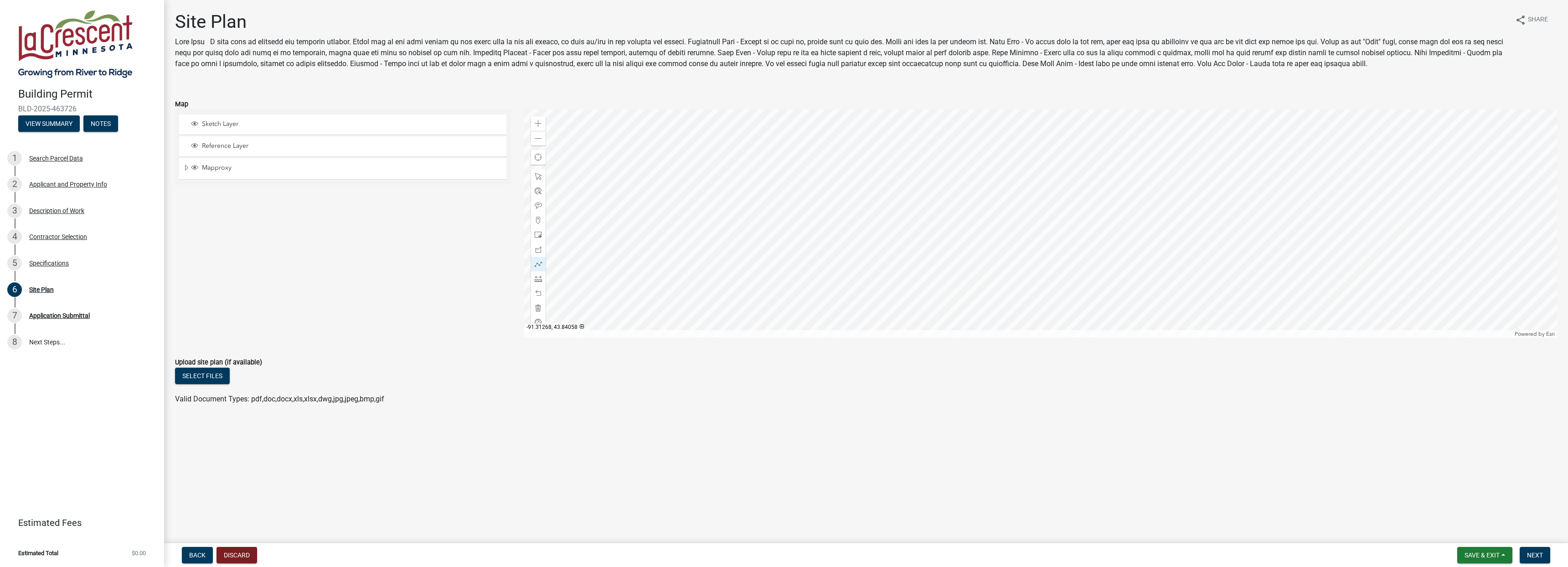
click at [1003, 222] on div at bounding box center [1041, 223] width 1033 height 228
click at [1004, 253] on div at bounding box center [1041, 223] width 1033 height 228
click at [1019, 253] on div at bounding box center [1041, 223] width 1033 height 228
click at [537, 177] on span at bounding box center [539, 177] width 8 height 8
click at [538, 265] on span at bounding box center [539, 264] width 8 height 8
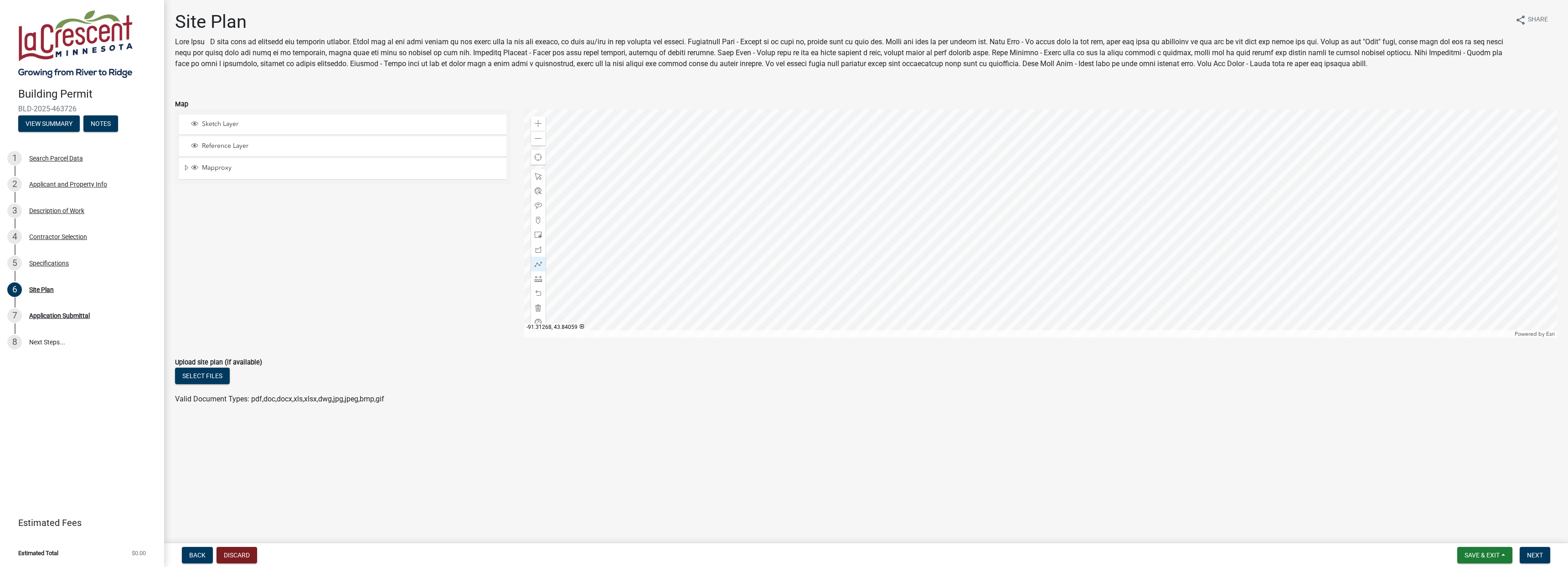
click at [1004, 221] on div at bounding box center [1041, 223] width 1033 height 228
click at [1002, 252] on div at bounding box center [1041, 223] width 1033 height 228
click at [1019, 251] on div at bounding box center [1041, 223] width 1033 height 228
click at [538, 205] on span at bounding box center [539, 206] width 8 height 8
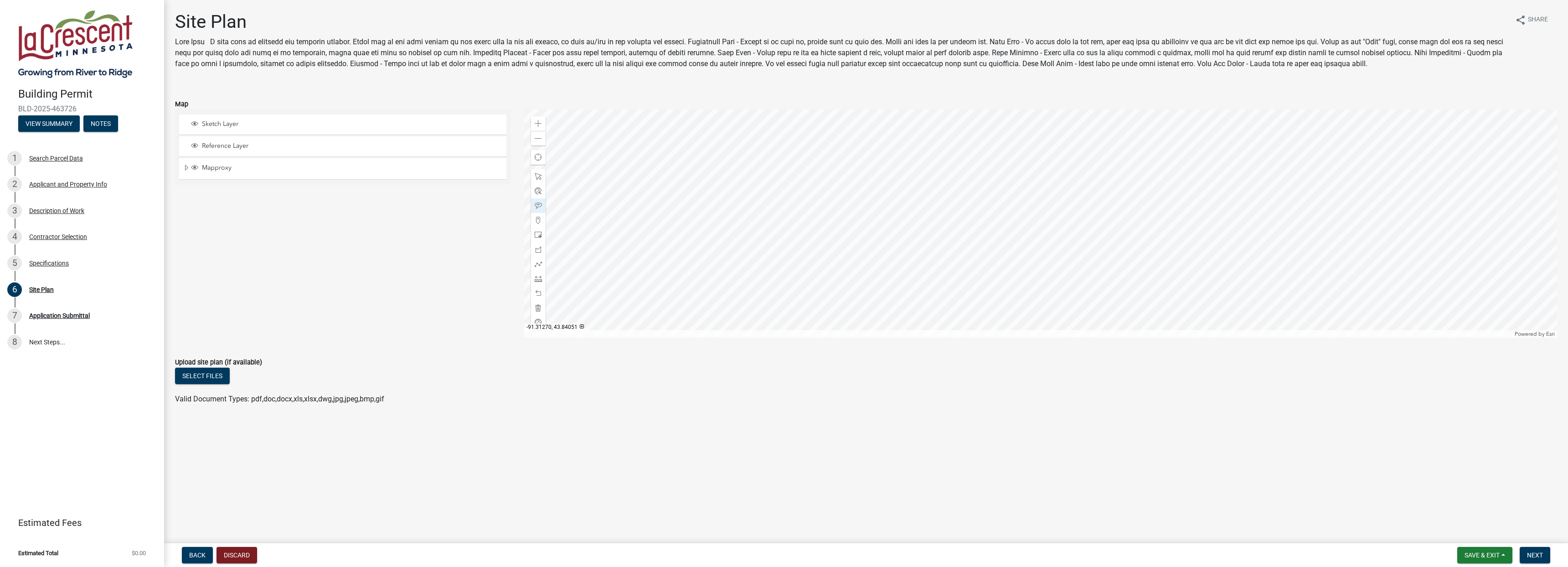
click at [995, 256] on div at bounding box center [1041, 223] width 1033 height 228
click at [997, 251] on div at bounding box center [1041, 223] width 1033 height 228
click at [536, 293] on span at bounding box center [539, 294] width 8 height 8
click at [539, 205] on span at bounding box center [539, 206] width 8 height 8
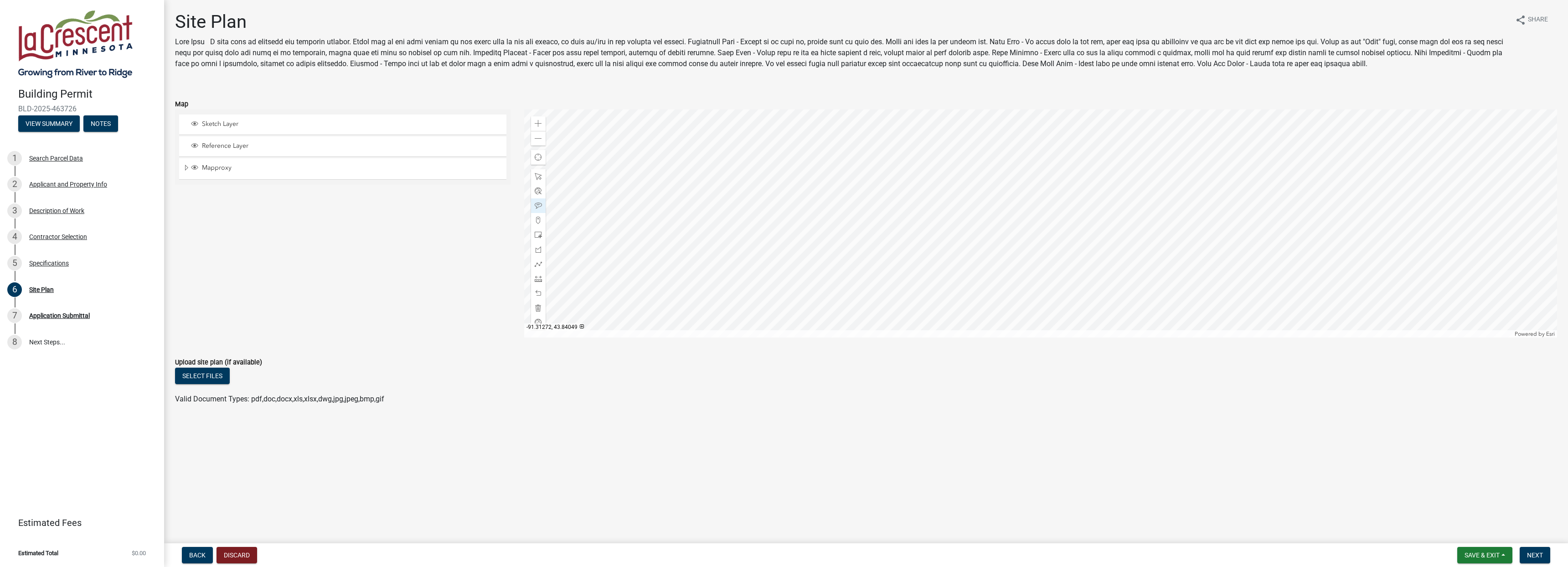
click at [990, 264] on div at bounding box center [1041, 223] width 1033 height 228
click at [1535, 558] on span "Next" at bounding box center [1535, 555] width 16 height 8
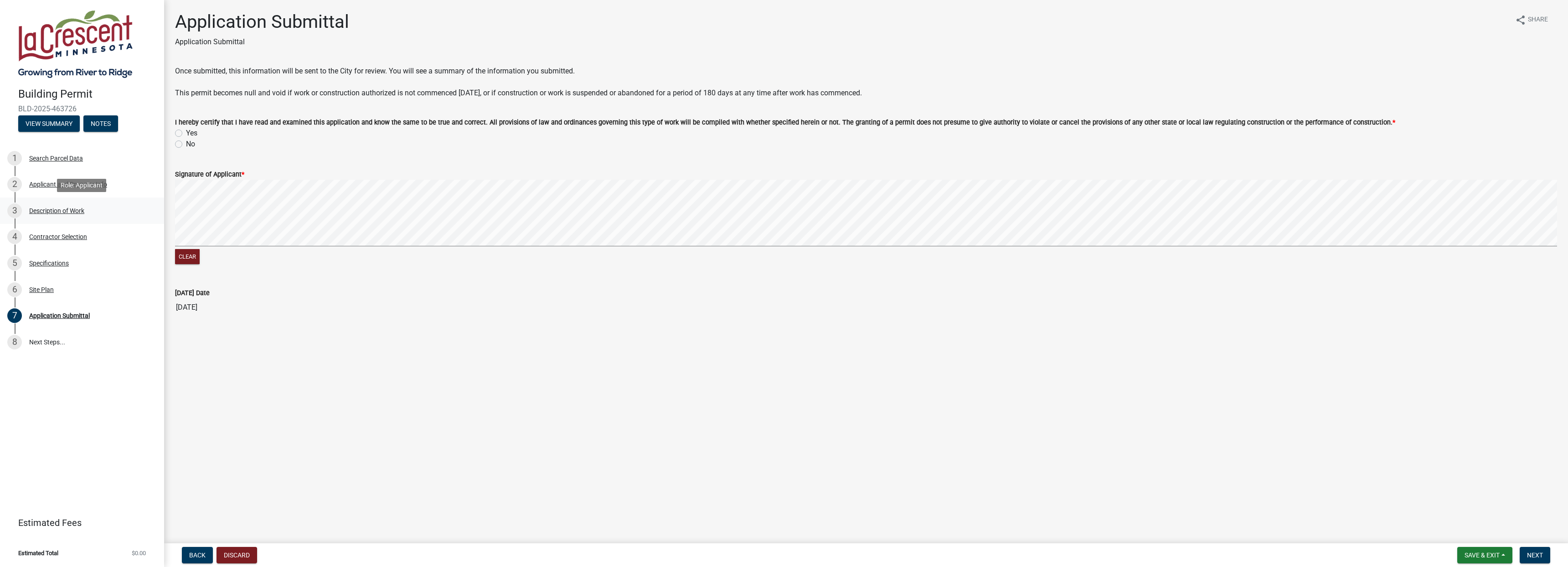
click at [74, 212] on div "Description of Work" at bounding box center [57, 211] width 55 height 6
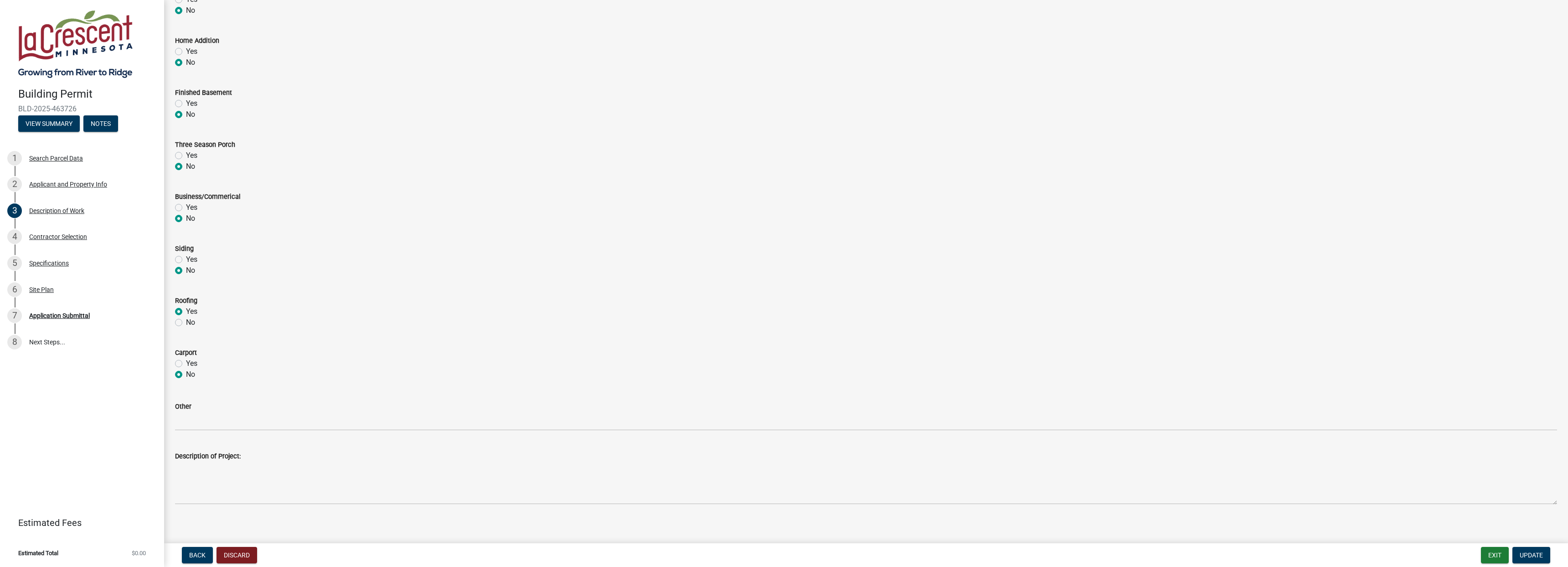
scroll to position [223, 0]
click at [225, 414] on input "Other" at bounding box center [866, 414] width 1382 height 19
type input "Install new 12' x 18' Attached Pergola over the existing rear patio"
click at [1538, 557] on span "Update" at bounding box center [1531, 555] width 23 height 8
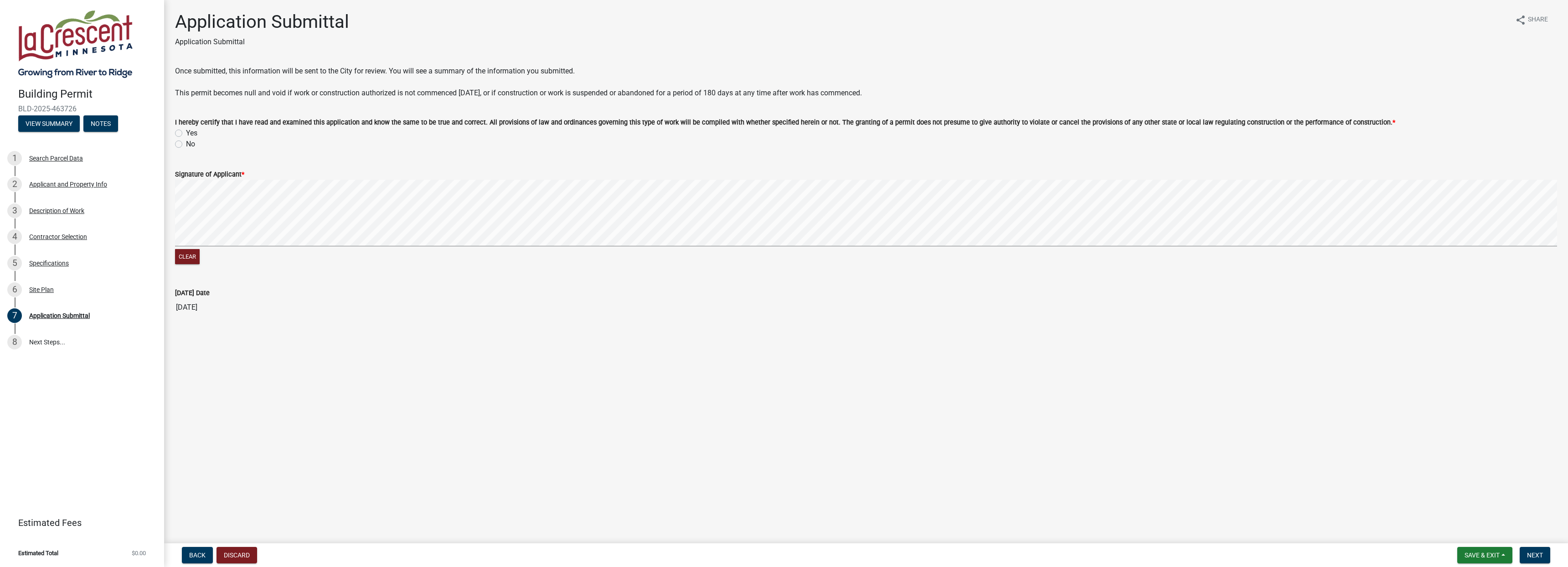
click at [186, 134] on label "Yes" at bounding box center [192, 133] width 11 height 11
click at [186, 134] on input "Yes" at bounding box center [189, 130] width 6 height 6
radio input "true"
click at [185, 256] on button "Clear" at bounding box center [187, 256] width 25 height 15
click at [1532, 556] on span "Next" at bounding box center [1535, 555] width 16 height 8
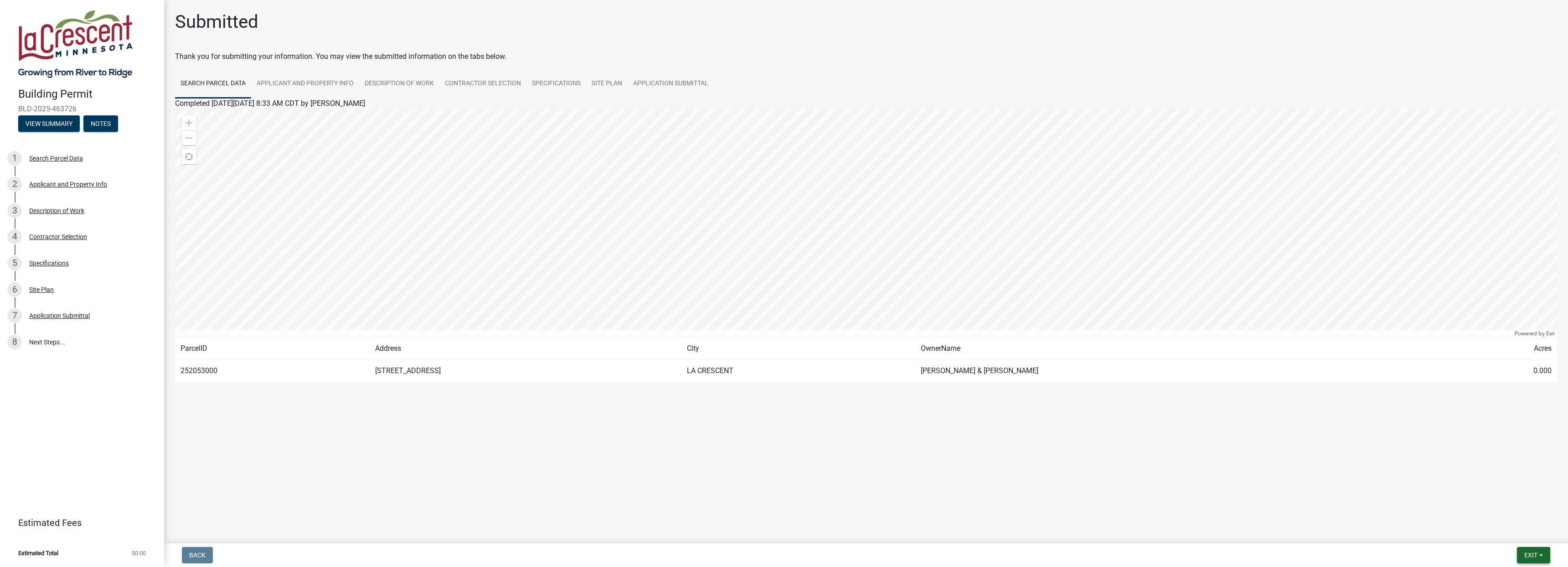
click at [1532, 556] on span "Exit" at bounding box center [1531, 555] width 13 height 8
click at [1498, 530] on button "Save & Exit" at bounding box center [1514, 531] width 73 height 22
